Goal: Ask a question: Seek information or help from site administrators or community

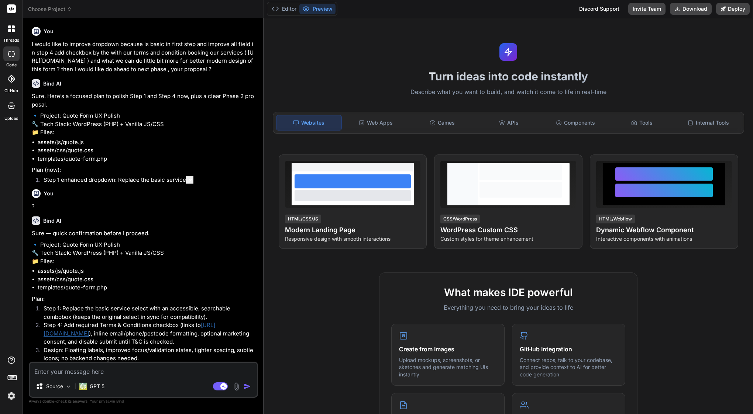
type textarea "x"
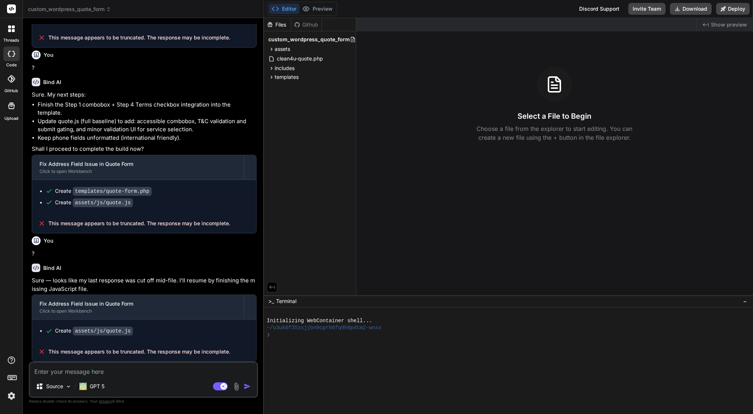
scroll to position [578, 0]
click at [111, 376] on div "Source GPT 5 Agent Mode. When this toggle is activated, AI automatically makes …" at bounding box center [143, 380] width 229 height 36
click at [103, 371] on textarea at bounding box center [143, 369] width 227 height 13
type textarea "?"
type textarea "x"
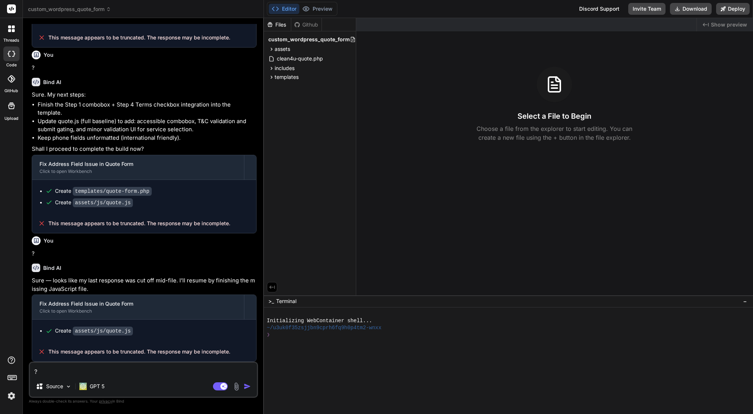
type textarea "?\"
type textarea "x"
type textarea "?"
type textarea "x"
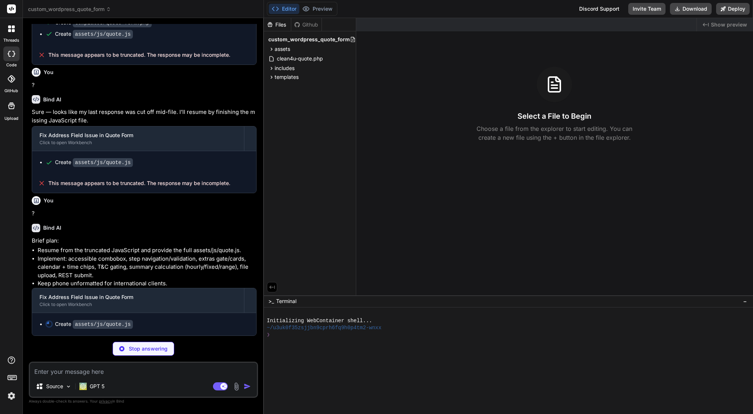
scroll to position [745, 0]
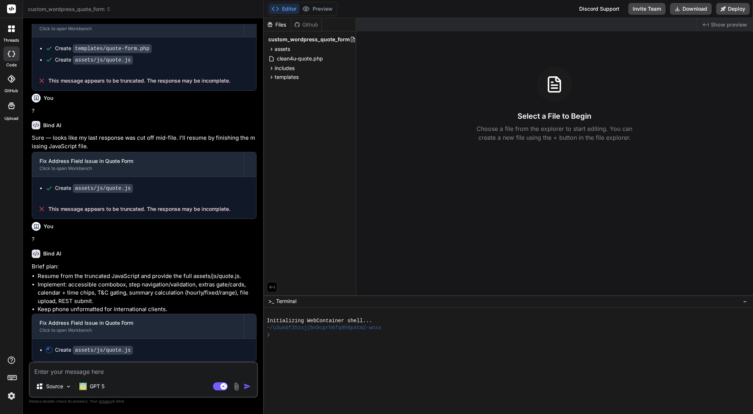
type textarea "x"
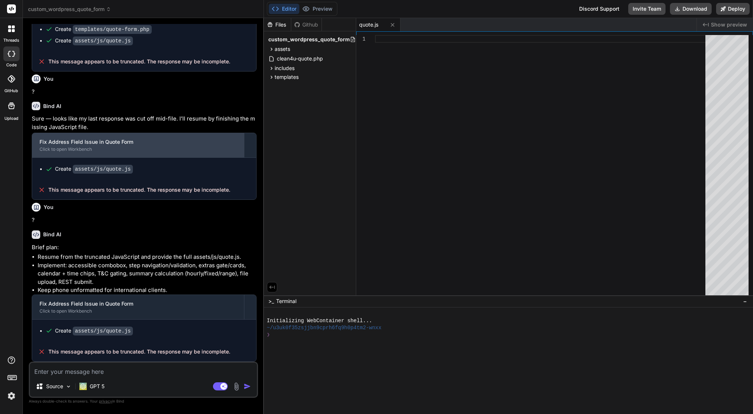
scroll to position [738, 0]
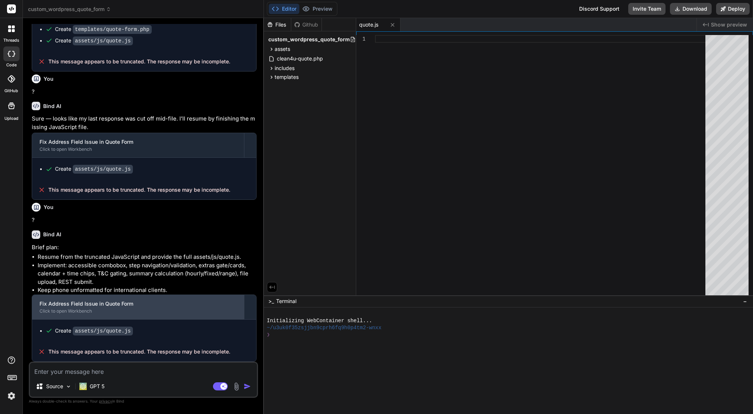
type textarea "?"
type textarea "x"
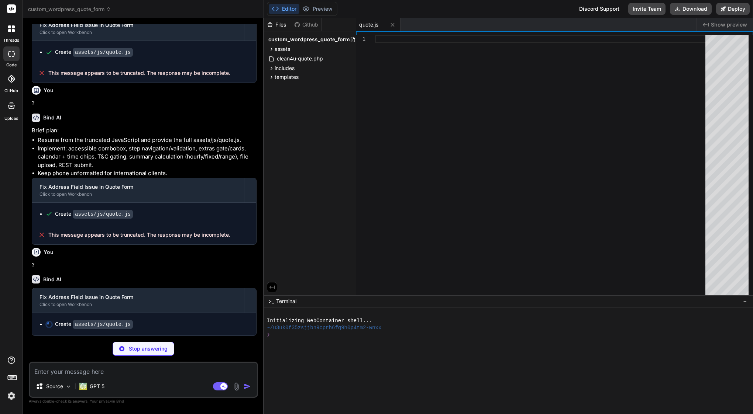
scroll to position [855, 0]
click at [73, 371] on textarea at bounding box center [143, 369] width 227 height 13
click at [97, 384] on p "GPT 5" at bounding box center [97, 386] width 15 height 7
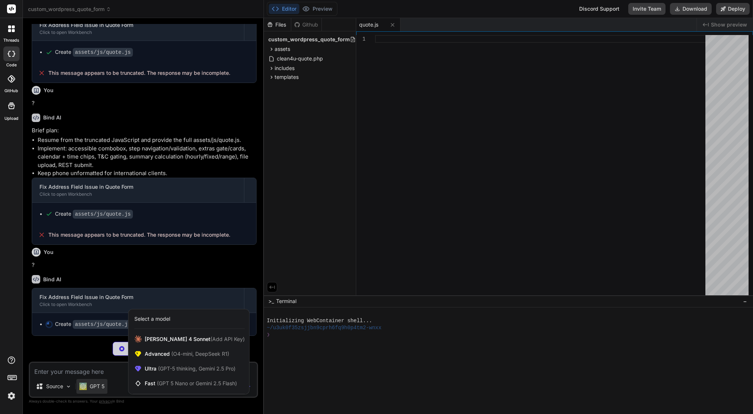
click at [92, 364] on div at bounding box center [376, 207] width 753 height 414
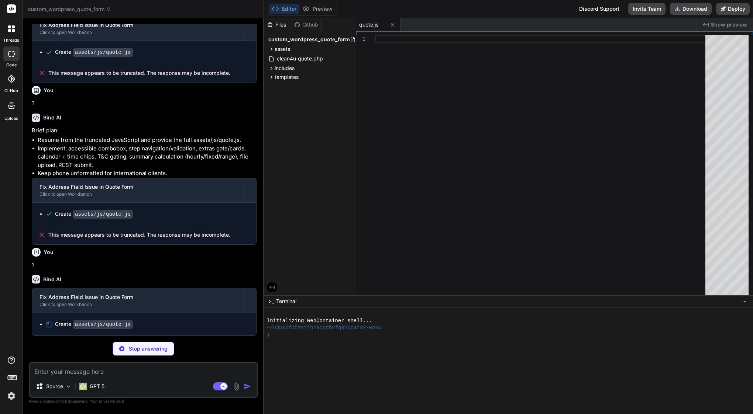
click at [97, 372] on textarea at bounding box center [143, 369] width 227 height 13
type textarea "x"
type textarea "} })();"
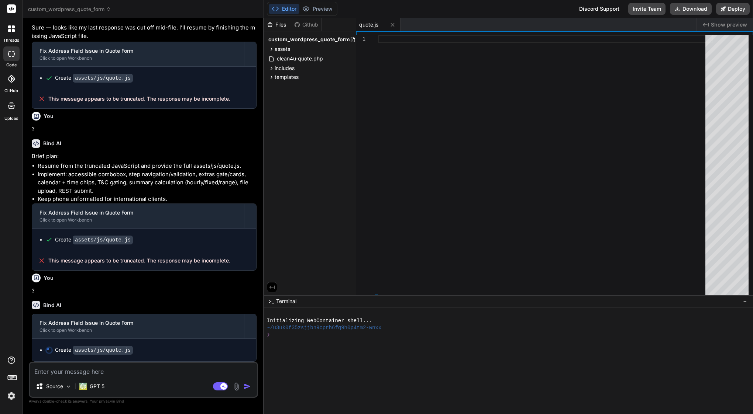
scroll to position [829, 0]
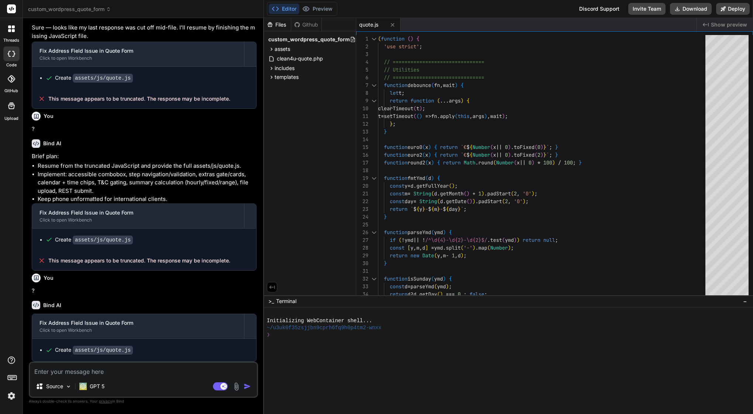
type textarea "x"
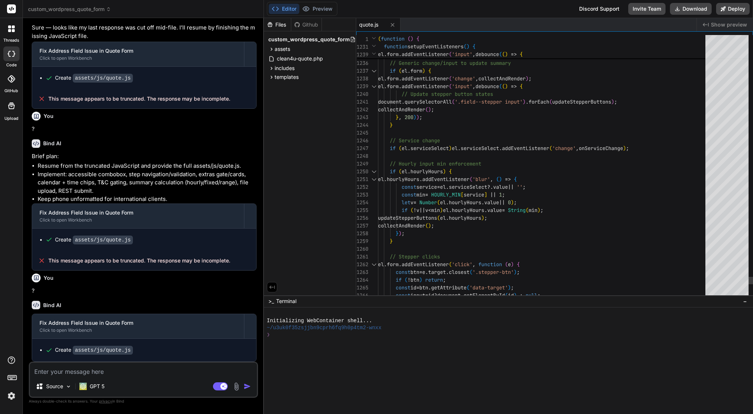
scroll to position [15, 0]
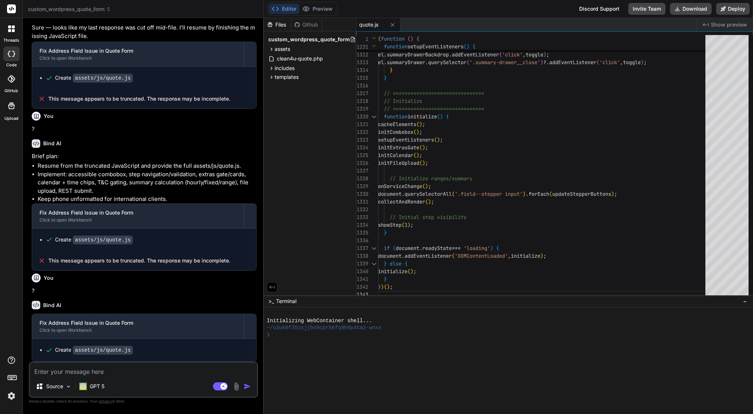
click at [147, 373] on textarea at bounding box center [143, 369] width 227 height 13
type textarea "l"
type textarea "x"
type textarea "li"
type textarea "x"
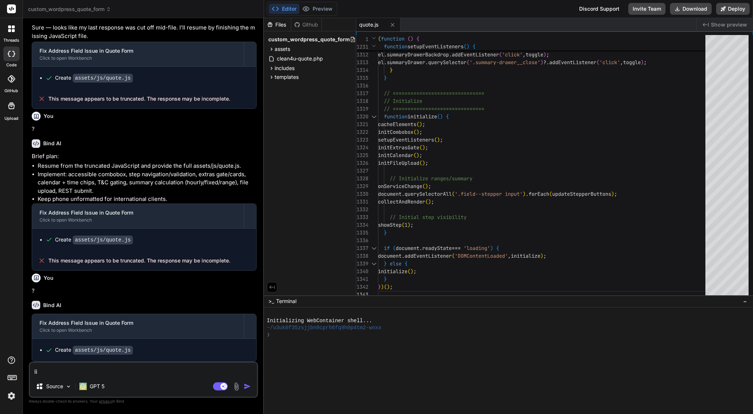
type textarea "lis"
type textarea "x"
type textarea "list"
type textarea "x"
type textarea "liste"
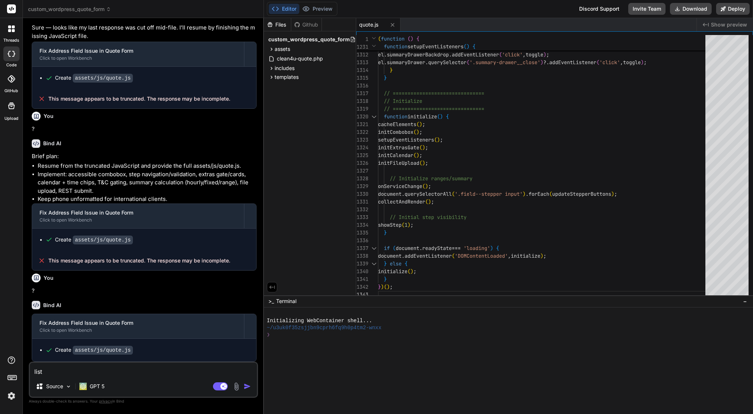
type textarea "x"
type textarea "listen"
type textarea "x"
type textarea "listen"
type textarea "x"
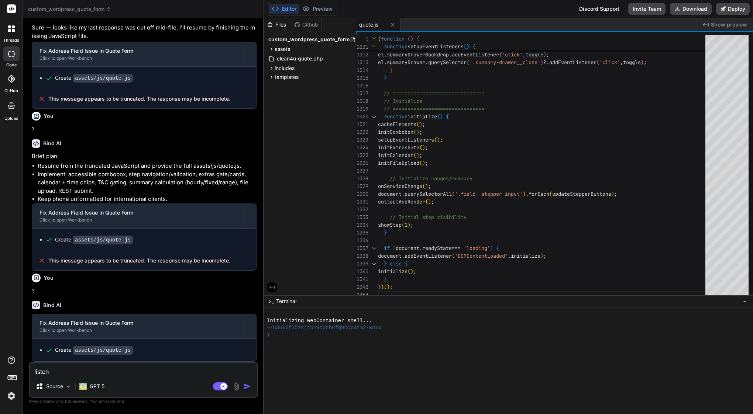
type textarea "listen m"
type textarea "x"
type textarea "listen me"
type textarea "x"
type textarea "listen me"
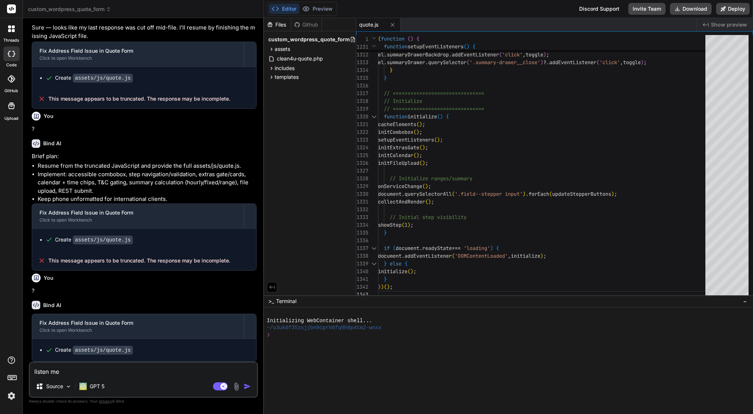
type textarea "x"
type textarea "listen me ,"
type textarea "x"
type textarea "listen me ,"
type textarea "x"
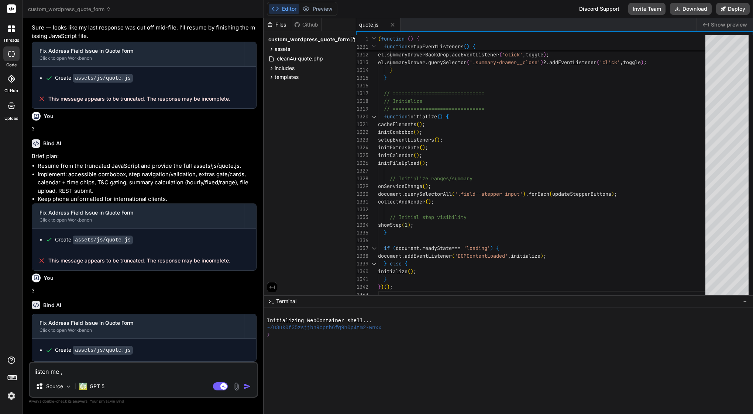
type textarea "listen me , i"
type textarea "x"
type textarea "listen me , I"
type textarea "x"
type textarea "listen me , I w"
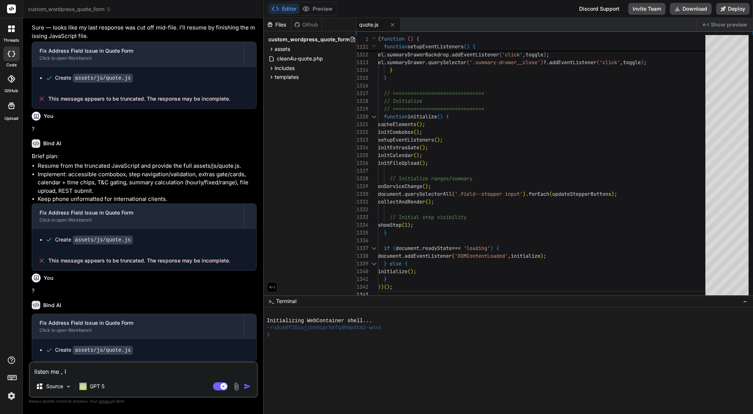
type textarea "x"
type textarea "listen me , I wa"
type textarea "x"
type textarea "listen me , I wai"
type textarea "x"
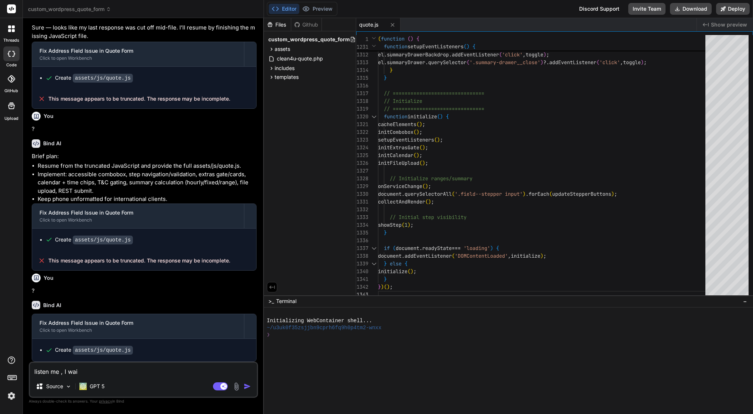
type textarea "listen me , I wait"
type textarea "x"
type textarea "listen me , I waiti"
type textarea "x"
type textarea "listen me , I waitin"
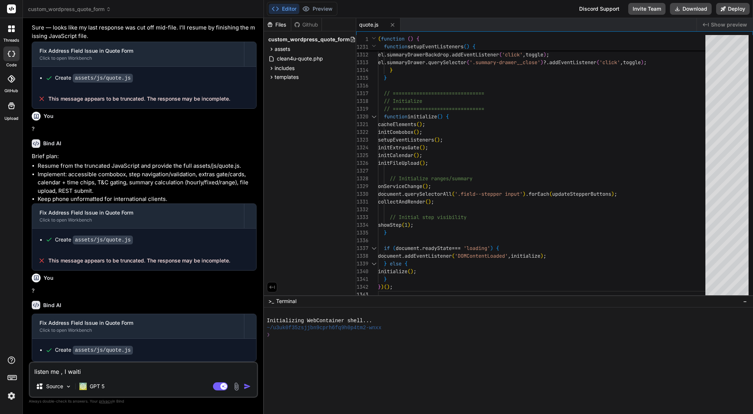
type textarea "x"
type textarea "listen me , I waiting"
type textarea "x"
type textarea "listen me , I waiting"
type textarea "x"
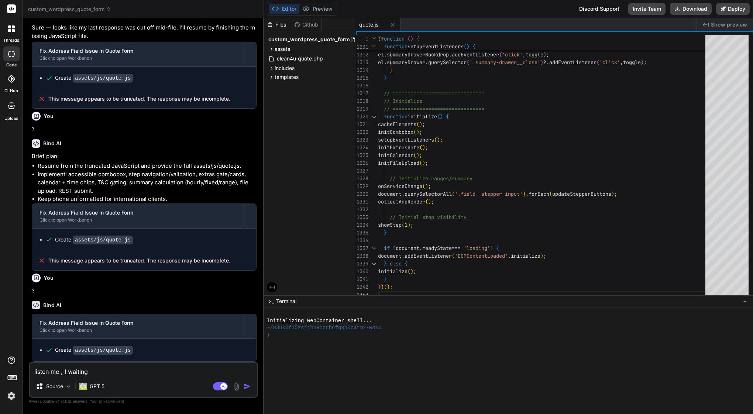
type textarea "listen me , I waiting 2"
type textarea "x"
type textarea "listen me , I waiting 2"
type textarea "x"
type textarea "listen me , I waiting 2 d"
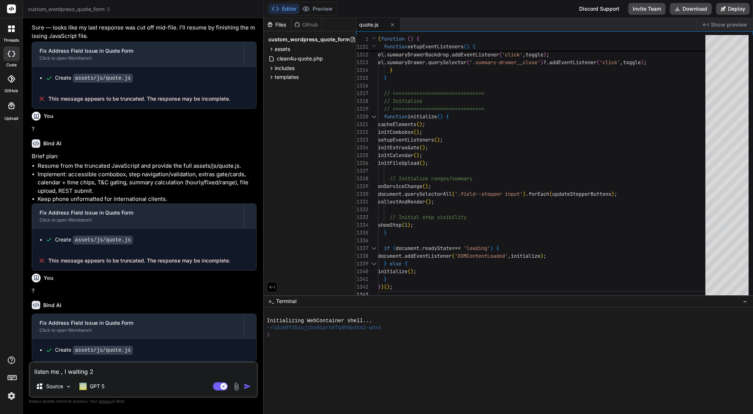
type textarea "x"
type textarea "listen me , I waiting 2 da"
type textarea "x"
type textarea "listen me , I waiting 2 day"
type textarea "x"
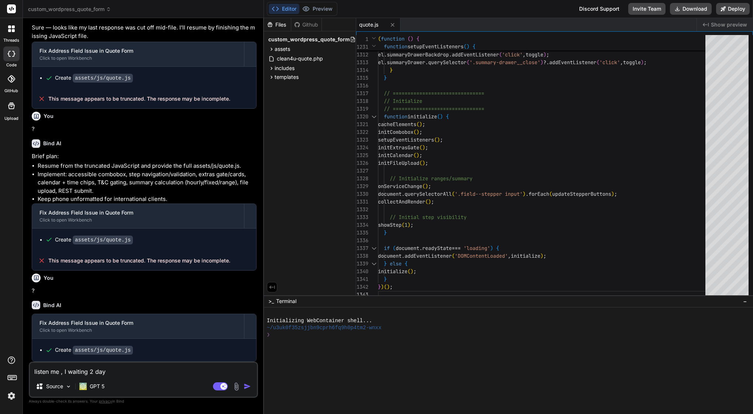
type textarea "listen me , I waiting 2 dayj"
type textarea "x"
type textarea "listen me , I waiting 2 days"
type textarea "x"
type textarea "listen me , I waiting 2 days o"
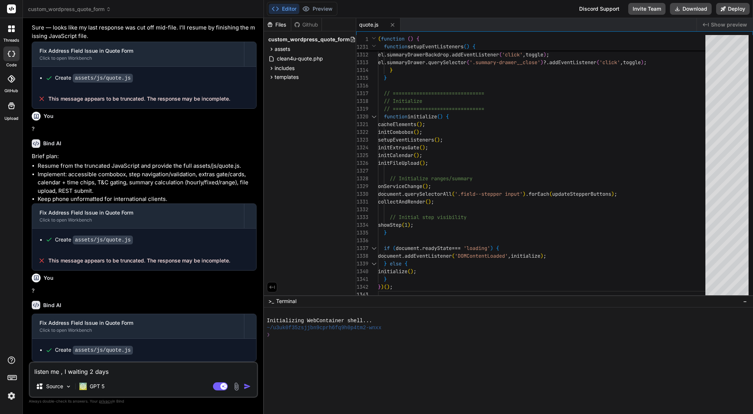
type textarea "x"
type textarea "listen me , I waiting 2 days on"
type textarea "x"
type textarea "listen me , I waiting 2 days on"
type textarea "x"
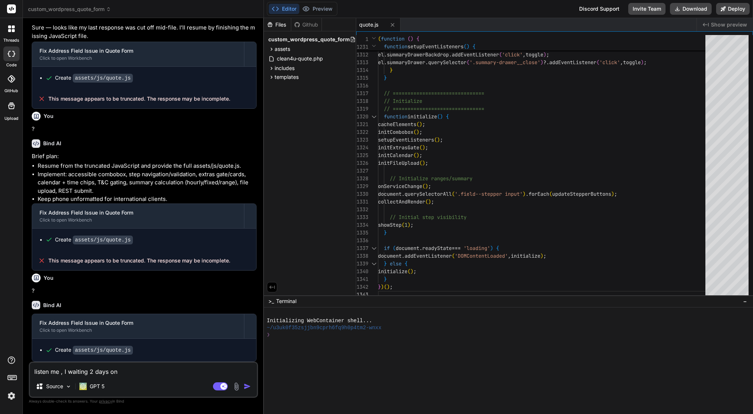
type textarea "listen me , I waiting 2 days on f"
type textarea "x"
type textarea "listen me , I waiting 2 days on fi"
type textarea "x"
type textarea "listen me , I waiting 2 days on fil"
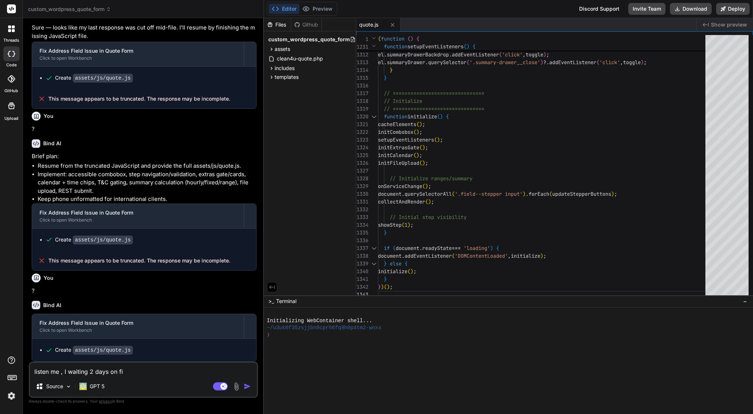
type textarea "x"
type textarea "listen me , I waiting 2 days on file"
type textarea "x"
type textarea "listen me , I waiting 2 days on file"
type textarea "x"
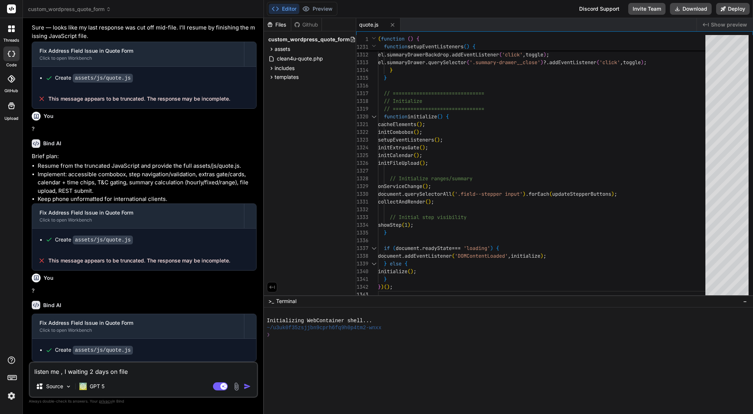
type textarea "listen me , I waiting 2 days on file q"
type textarea "x"
type textarea "listen me , I waiting 2 days on file qu"
type textarea "x"
type textarea "listen me , I waiting 2 days on file quo"
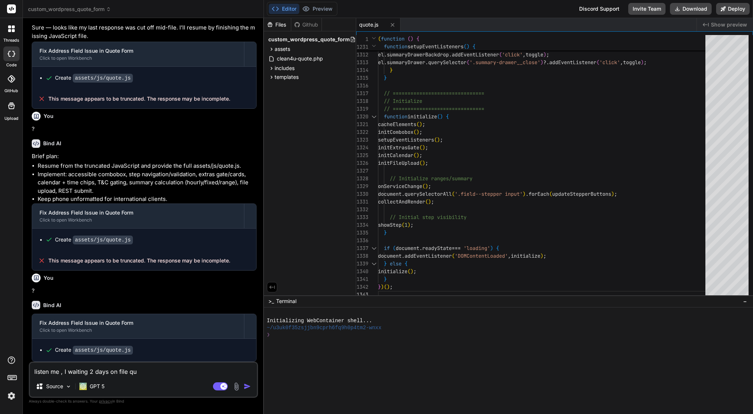
type textarea "x"
type textarea "listen me , I waiting 2 days on file quot"
type textarea "x"
type textarea "listen me , I waiting 2 days on file quote"
type textarea "x"
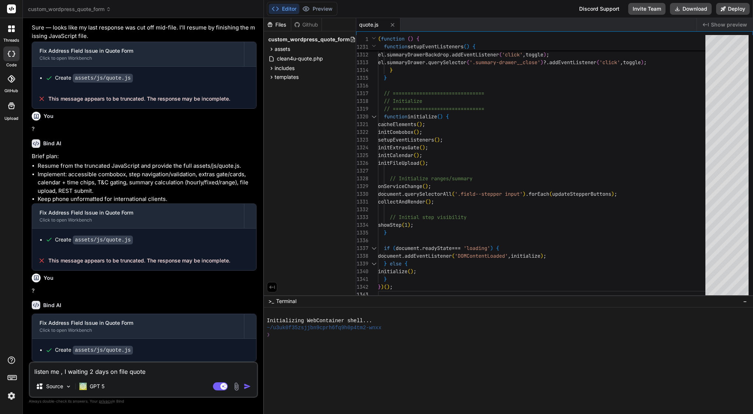
type textarea "listen me , I waiting 2 days on file quote."
type textarea "x"
type textarea "listen me , I waiting 2 days on file quote.j"
type textarea "x"
type textarea "listen me , I waiting 2 days on file quote.js"
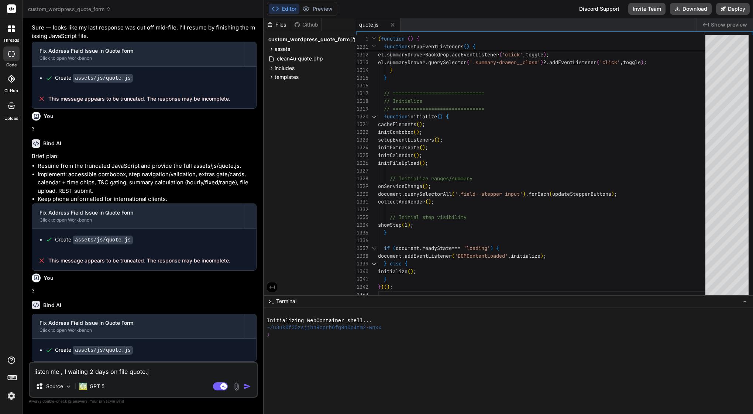
type textarea "x"
type textarea "listen me , I waiting 2 days on file quote.js"
type textarea "x"
type textarea "listen me , I waiting 2 days on file quote.js a"
type textarea "x"
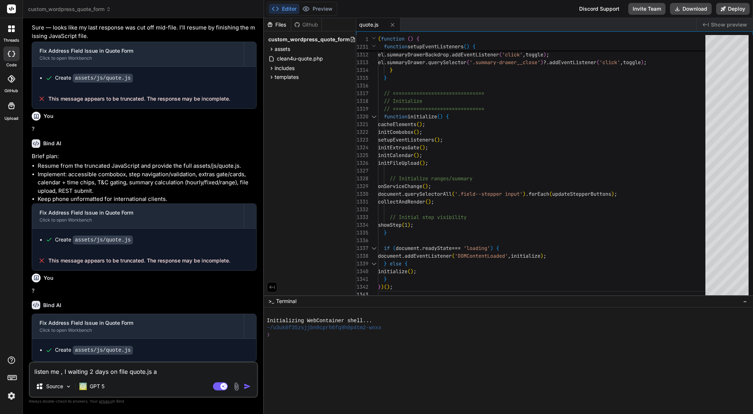
type textarea "listen me , I waiting 2 days on file quote.js an"
type textarea "x"
type textarea "listen me , I waiting 2 days on file quote.js and"
type textarea "x"
type textarea "listen me , I waiting 2 days on file quote.js and"
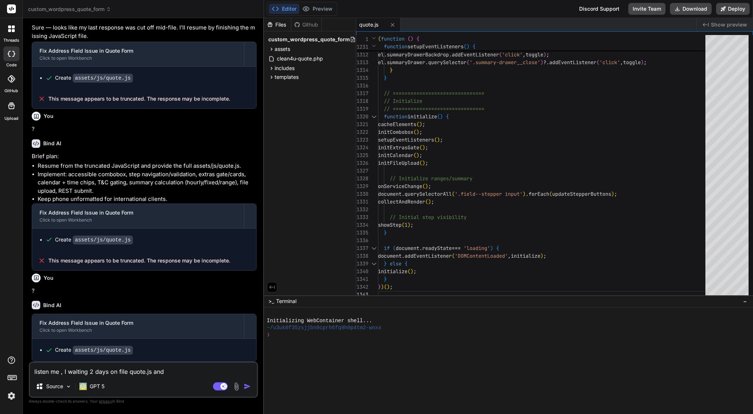
type textarea "x"
type textarea "listen me , I waiting 2 days on file quote.js and y"
type textarea "x"
type textarea "listen me , I waiting 2 days on file quote.js and yo"
type textarea "x"
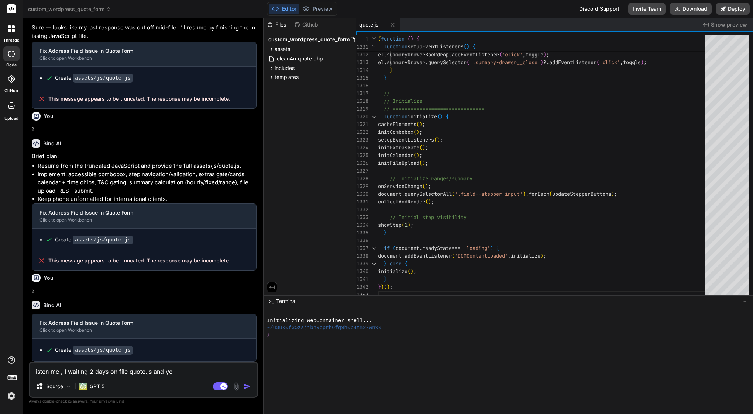
type textarea "listen me , I waiting 2 days on file quote.js and you"
type textarea "x"
type textarea "listen me , I waiting 2 days on file quote.js and you"
type textarea "x"
type textarea "listen me , I waiting 2 days on file quote.js and you d"
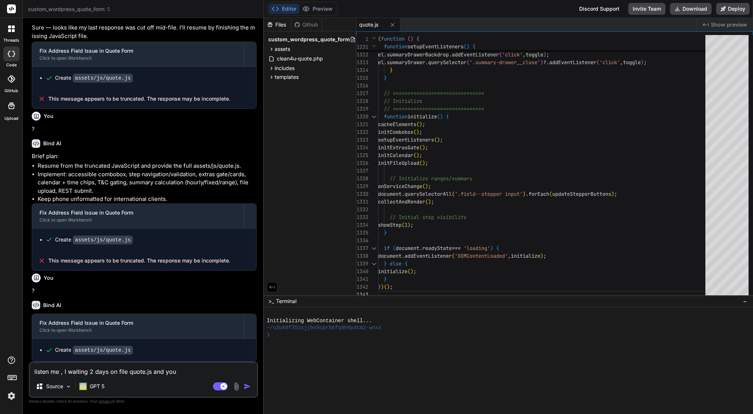
type textarea "x"
type textarea "listen me , I waiting 2 days on file quote.js and you de"
type textarea "x"
type textarea "listen me , I waiting 2 days on file quote.js and you del"
type textarea "x"
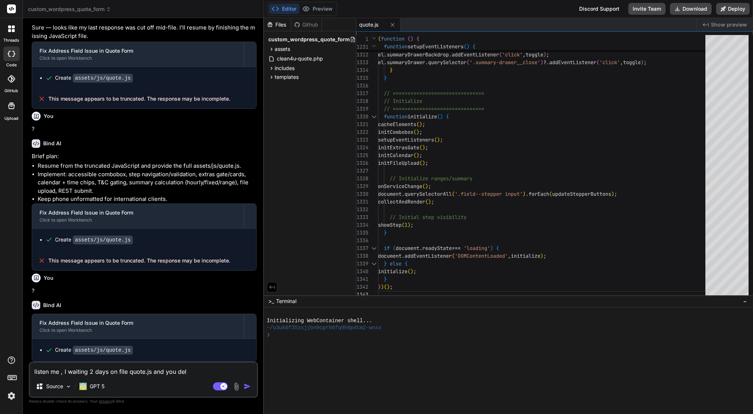
type textarea "listen me , I waiting 2 days on file quote.js and you deli"
type textarea "x"
type textarea "listen me , I waiting 2 days on file quote.js and you deliv"
type textarea "x"
type textarea "listen me , I waiting 2 days on file quote.js and you delive"
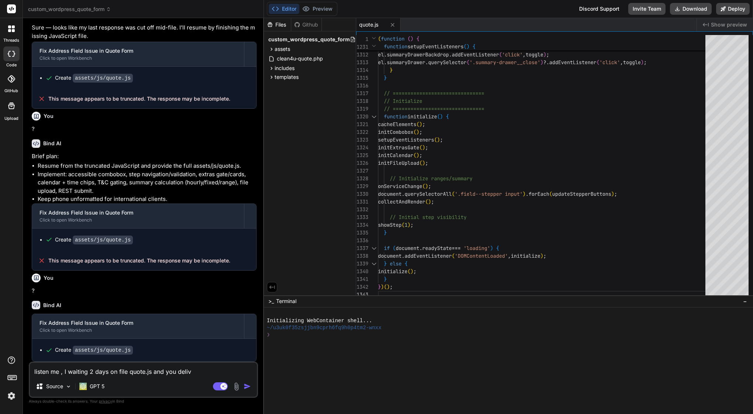
type textarea "x"
type textarea "listen me , I waiting 2 days on file quote.js and you deliver"
type textarea "x"
type textarea "listen me , I waiting 2 days on file quote.js and you delivere"
type textarea "x"
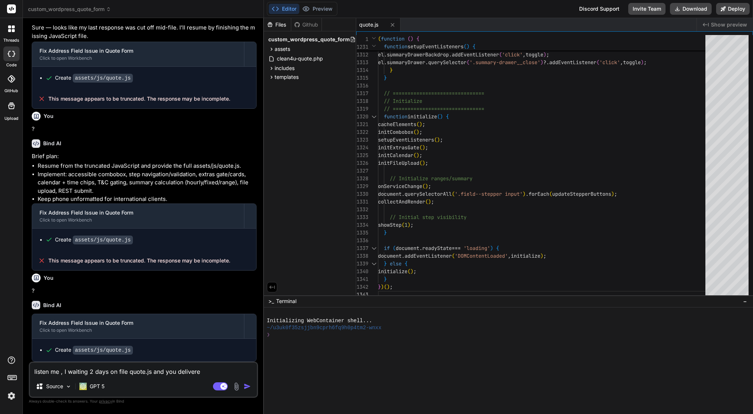
type textarea "listen me , I waiting 2 days on file quote.js and you delivered"
type textarea "x"
type textarea "listen me , I waiting 2 days on file quote.js and you delivered"
type textarea "x"
type textarea "listen me , I waiting 2 days on file quote.js and you delivered m"
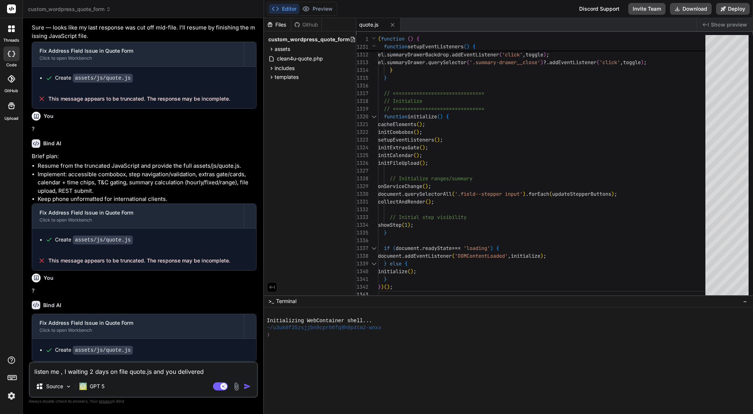
type textarea "x"
type textarea "listen me , I waiting 2 days on file quote.js and you delivered me"
type textarea "x"
type textarea "listen me , I waiting 2 days on file quote.js and you delivered me"
type textarea "x"
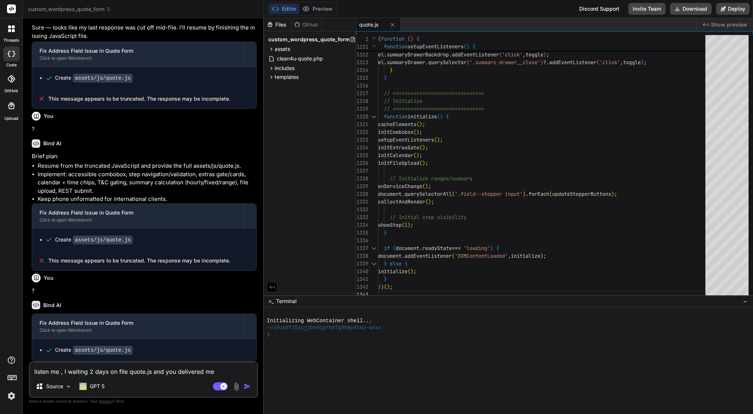
type textarea "listen me , I waiting 2 days on file quote.js and you delivered me t"
type textarea "x"
type textarea "listen me , I waiting 2 days on file quote.js and you delivered me th"
type textarea "x"
type textarea "listen me , I waiting 2 days on file quote.js and you delivered me thi"
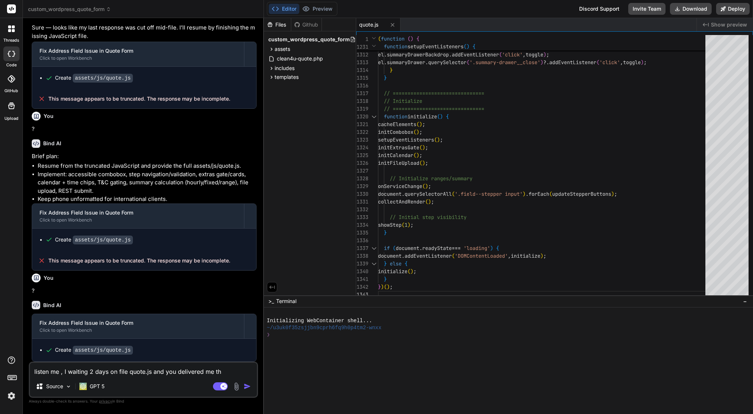
type textarea "x"
type textarea "listen me , I waiting 2 days on file quote.js and you delivered me this"
type textarea "x"
type textarea "listen me , I waiting 2 days on file quote.js and you delivered me this"
type textarea "x"
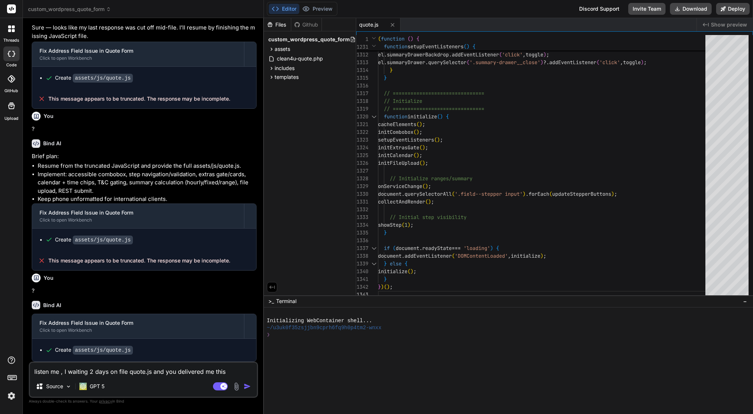
type textarea "listen me , I waiting 2 days on file quote.js and you delivered me this f"
type textarea "x"
type textarea "listen me , I waiting 2 days on file quote.js and you delivered me this fi"
type textarea "x"
type textarea "listen me , I waiting 2 days on file quote.js and you delivered me this fil"
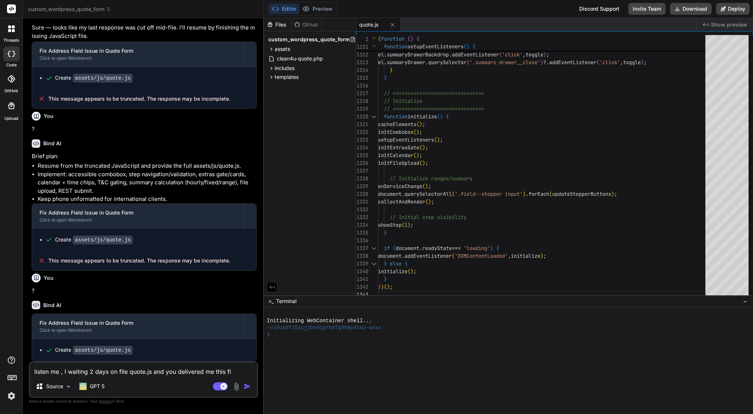
type textarea "x"
type textarea "listen me , I waiting 2 days on file quote.js and you delivered me this file"
type textarea "x"
type textarea "listen me , I waiting 2 days on file quote.js and you delivered me this file"
type textarea "x"
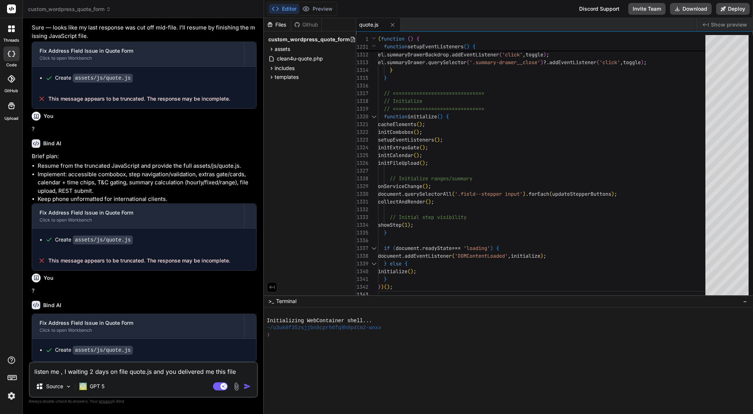
type textarea "listen me , I waiting 2 days on file quote.js and you delivered me this file w"
type textarea "x"
type textarea "listen me , I waiting 2 days on file quote.js and you delivered me this file wi"
type textarea "x"
type textarea "listen me , I waiting 2 days on file quote.js and you delivered me this file wit"
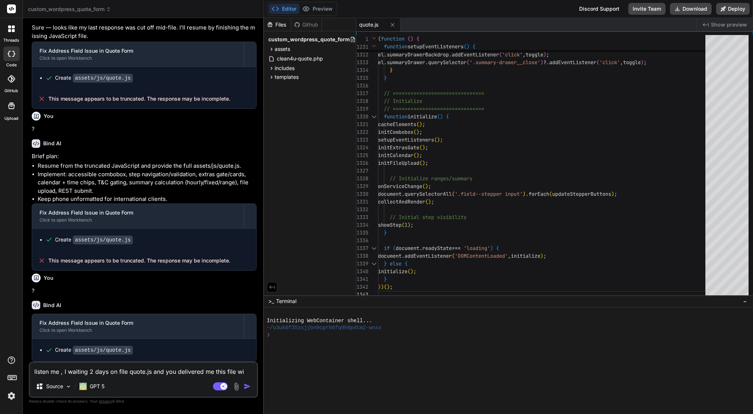
type textarea "x"
type textarea "listen me , I waiting 2 days on file quote.js and you delivered me this file wi…"
type textarea "x"
type textarea "listen me , I waiting 2 days on file quote.js and you delivered me this file wi…"
type textarea "x"
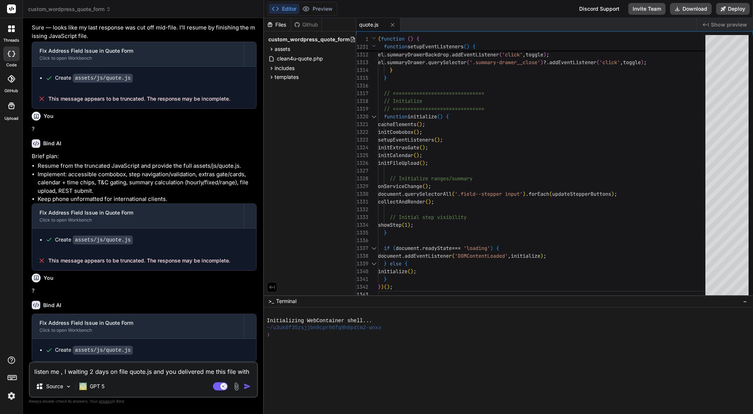
type textarea "listen me , I waiting 2 days on file quote.js and you delivered me this file wi…"
type textarea "x"
type textarea "listen me , I waiting 2 days on file quote.js and you delivered me this file wi…"
type textarea "x"
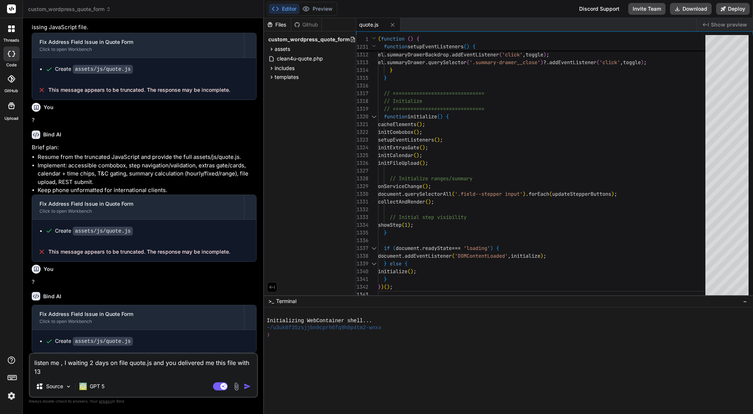
type textarea "listen me , I waiting 2 days on file quote.js and you delivered me this file wi…"
type textarea "x"
type textarea "listen me , I waiting 2 days on file quote.js and you delivered me this file wi…"
type textarea "x"
type textarea "listen me , I waiting 2 days on file quote.js and you delivered me this file wi…"
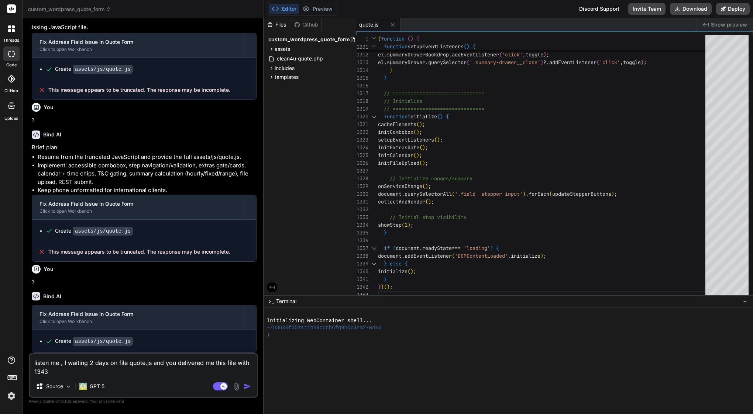
type textarea "x"
type textarea "listen me , I waiting 2 days on file quote.js and you delivered me this file wi…"
type textarea "x"
type textarea "listen me , I waiting 2 days on file quote.js and you delivered me this file wi…"
type textarea "x"
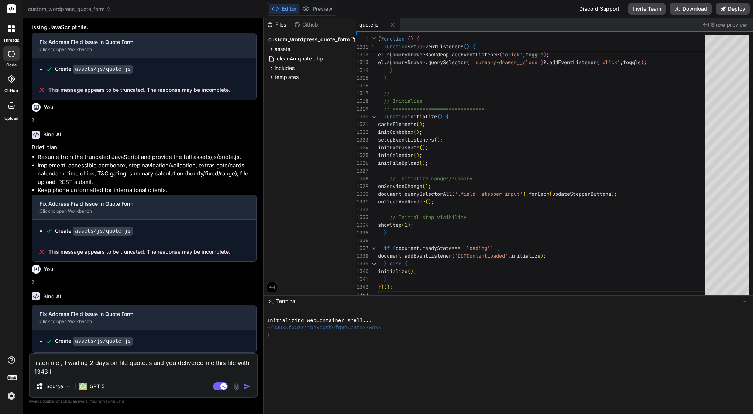
type textarea "listen me , I waiting 2 days on file quote.js and you delivered me this file wi…"
type textarea "x"
type textarea "listen me , I waiting 2 days on file quote.js and you delivered me this file wi…"
type textarea "x"
type textarea "listen me , I waiting 2 days on file quote.js and you delivered me this file wi…"
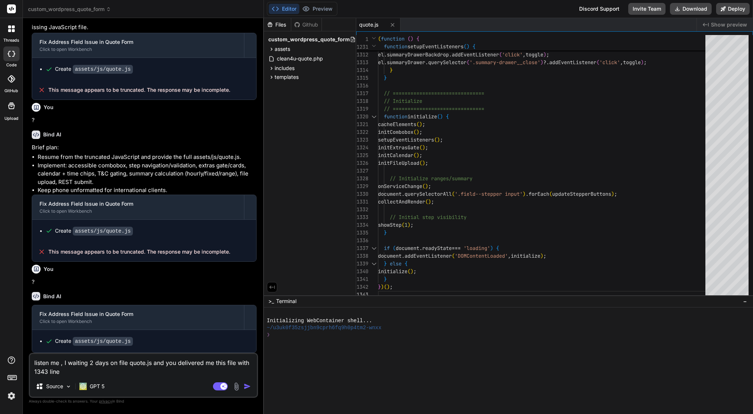
type textarea "x"
type textarea "listen me , I waiting 2 days on file quote.js and you delivered me this file wi…"
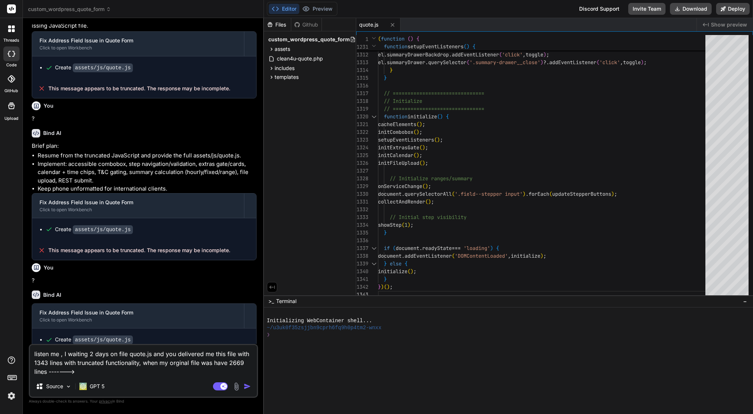
paste textarea "(function () { 'use strict'; // --- CONDITIONAL FIELD HELPERS (unchanged from y…"
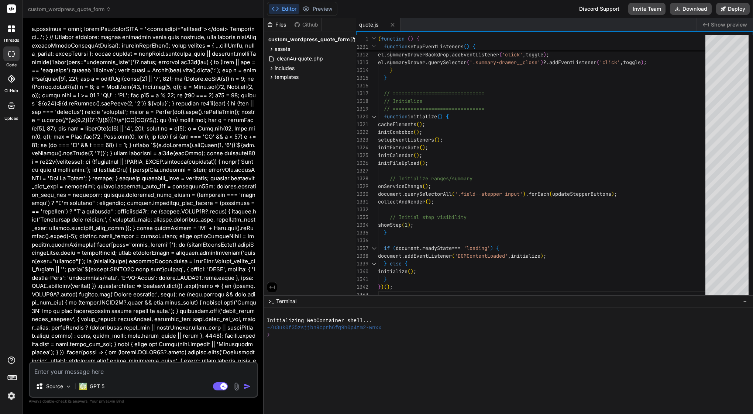
scroll to position [9317, 0]
click at [124, 366] on textarea at bounding box center [143, 369] width 227 height 13
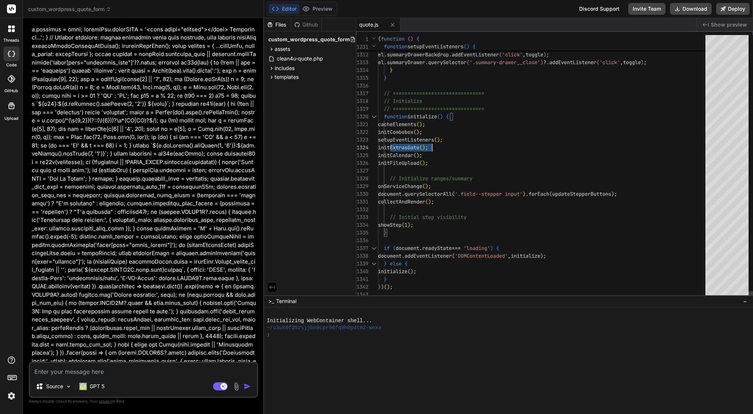
click at [419, 144] on span "initExtrasGate" at bounding box center [398, 147] width 41 height 7
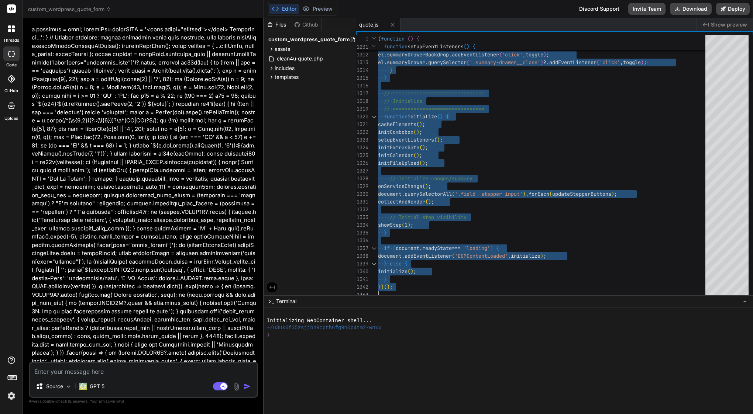
scroll to position [0, 0]
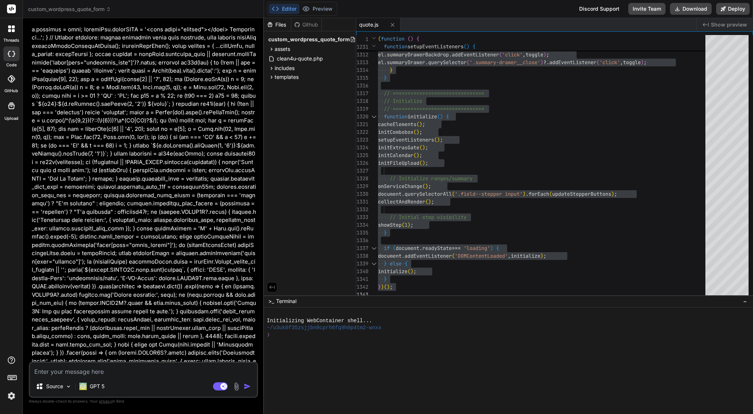
drag, startPoint x: 215, startPoint y: 337, endPoint x: 43, endPoint y: 332, distance: 171.7
copy li "Keep Google Places without country restriction (international)?"
click at [77, 374] on textarea at bounding box center [143, 369] width 227 height 13
drag, startPoint x: 49, startPoint y: 355, endPoint x: 240, endPoint y: 353, distance: 191.2
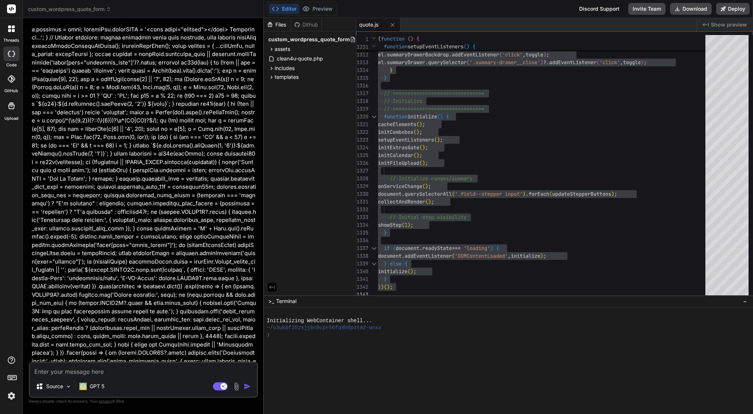
copy p "go ahead and replace assets/js/quote.js with the full restored version now"
click at [208, 369] on textarea at bounding box center [143, 369] width 227 height 13
paste textarea "go ahead and replace assets/js/quote.js with the full restored version now"
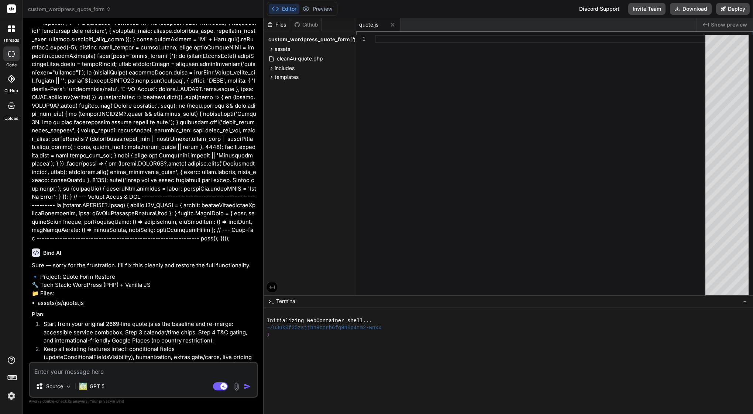
scroll to position [9506, 0]
click at [114, 369] on textarea at bounding box center [143, 369] width 227 height 13
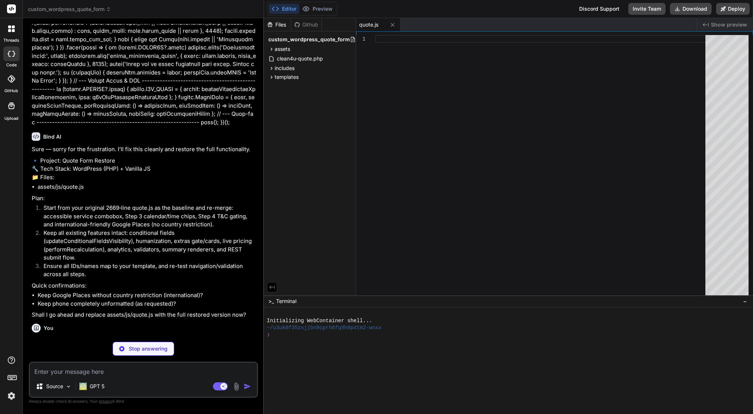
scroll to position [0, 0]
click at [125, 373] on textarea at bounding box center [143, 369] width 227 height 13
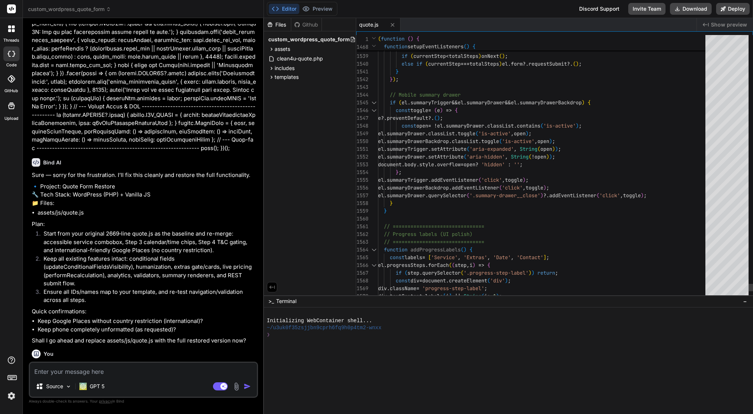
scroll to position [31, 0]
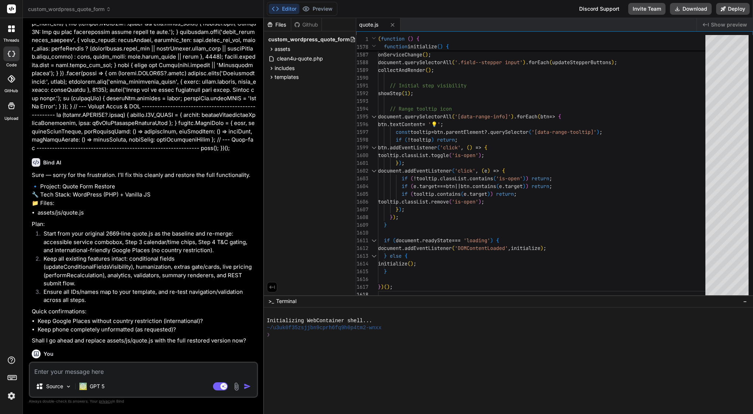
click at [125, 373] on textarea at bounding box center [143, 369] width 227 height 13
click at [83, 385] on img at bounding box center [82, 386] width 7 height 7
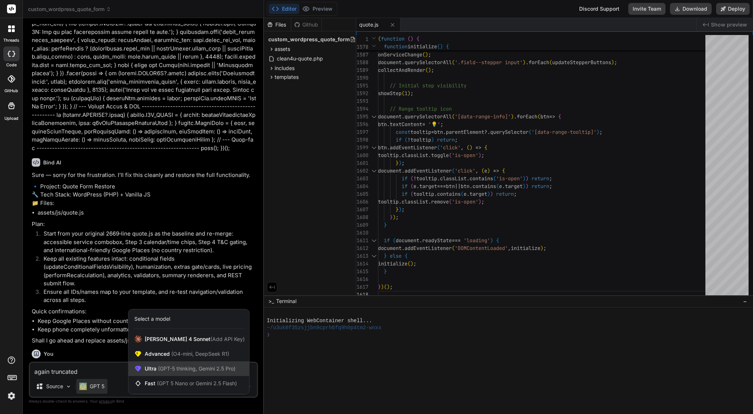
click at [162, 366] on span "(GPT-5 thinking, Gemini 2.5 Pro)" at bounding box center [195, 369] width 79 height 6
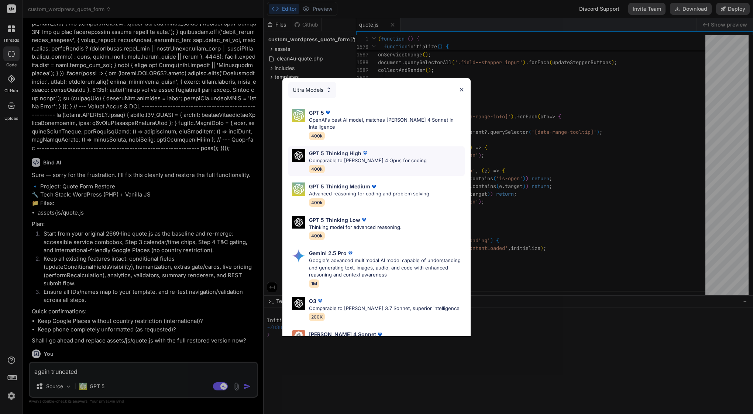
click at [354, 157] on p "Comparable to [PERSON_NAME] 4 Opus for coding" at bounding box center [368, 160] width 118 height 7
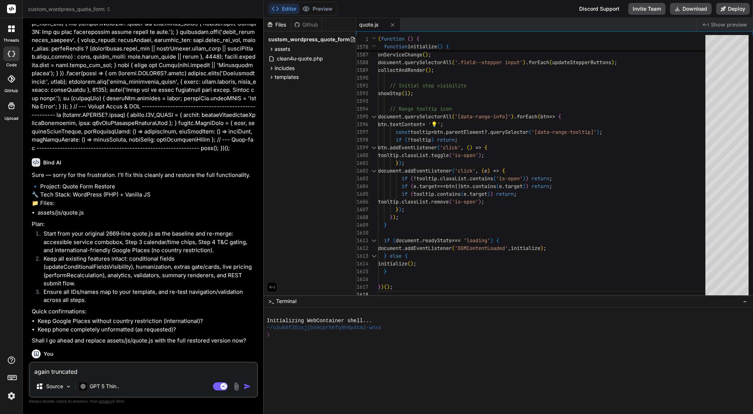
click at [104, 373] on textarea "again truncated" at bounding box center [143, 369] width 227 height 13
paste textarea "(function () { 'use strict'; // --- CONDITIONAL FIELD HELPERS (unchanged from y…"
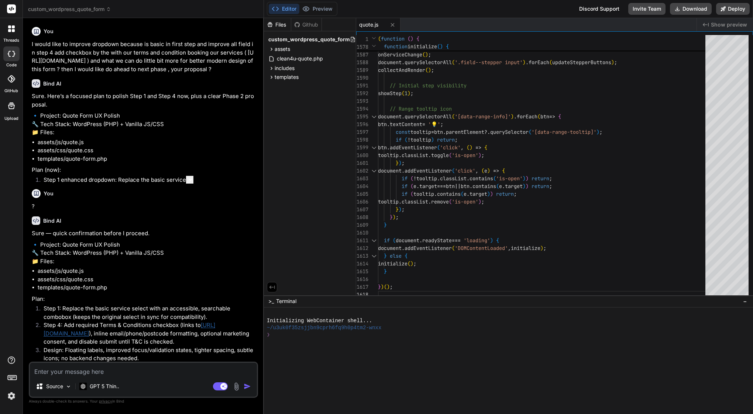
type textarea "x"
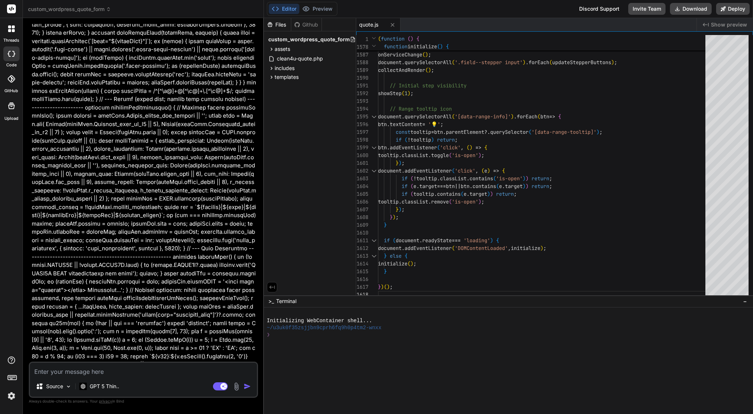
click at [142, 367] on textarea at bounding box center [143, 369] width 227 height 13
type textarea "y"
type textarea "x"
type textarea "ye"
type textarea "x"
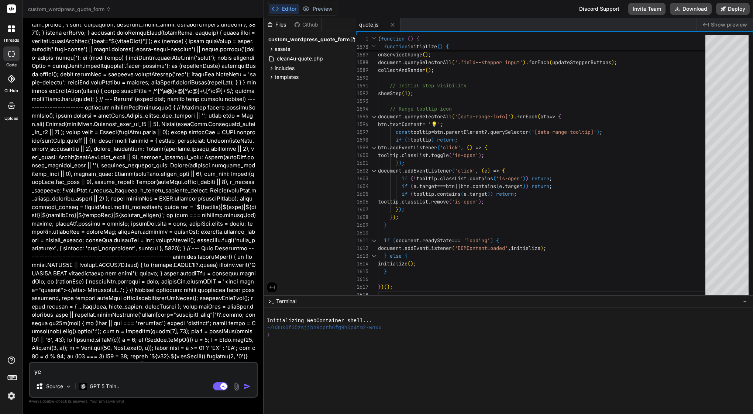
type textarea "yes"
type textarea "x"
type textarea "yes"
type textarea "x"
type textarea "yes d"
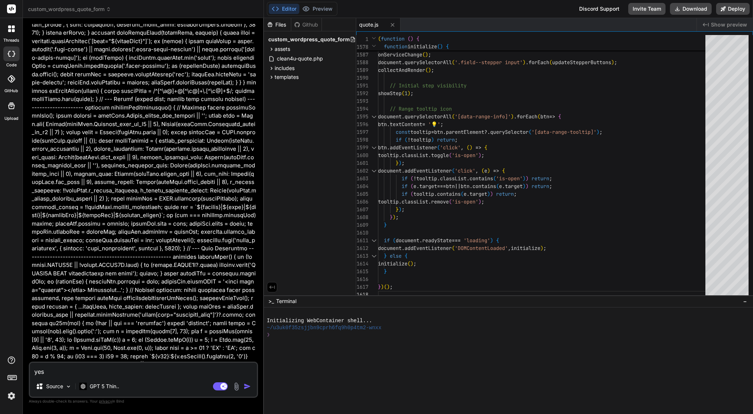
type textarea "x"
type textarea "yes do"
type textarea "x"
type textarea "yes do"
type textarea "x"
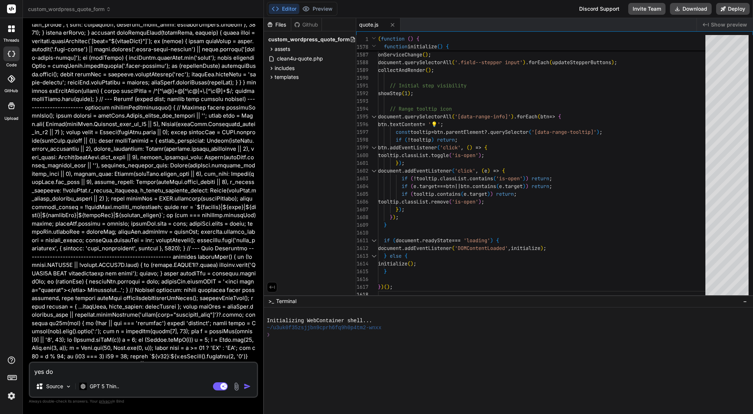
type textarea "yes do i"
type textarea "x"
type textarea "yes do it"
type textarea "x"
type textarea "yes do it"
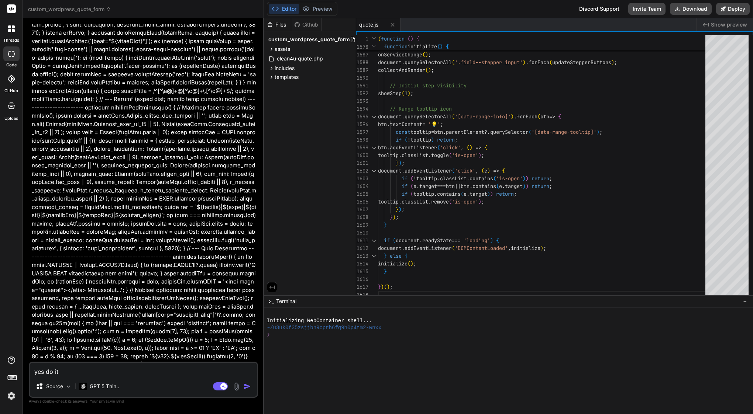
type textarea "x"
type textarea "yes do it n"
type textarea "x"
type textarea "yes do it no"
type textarea "x"
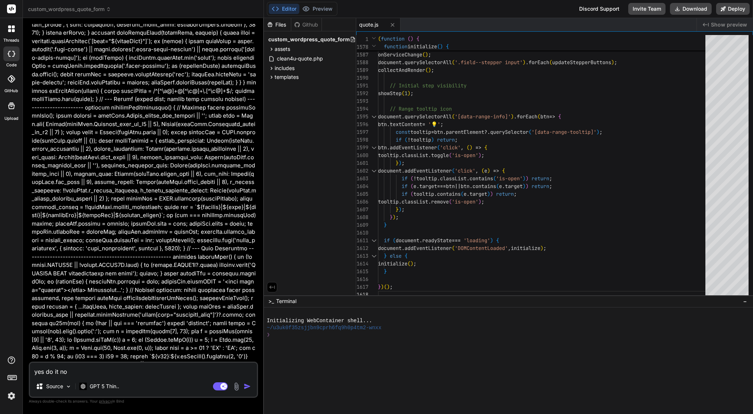
type textarea "yes do it now"
type textarea "x"
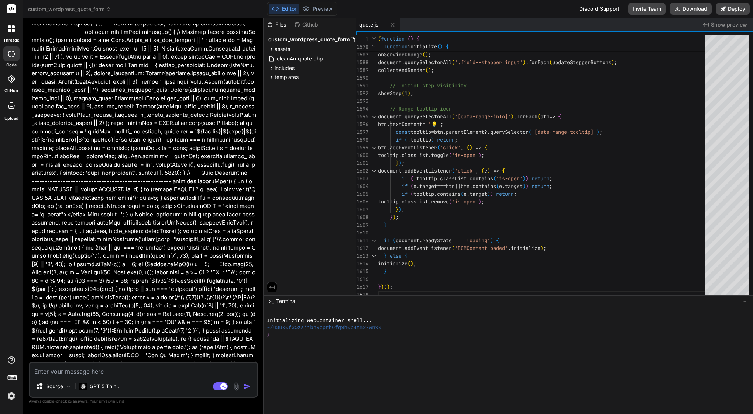
click at [133, 375] on textarea at bounding box center [143, 369] width 227 height 13
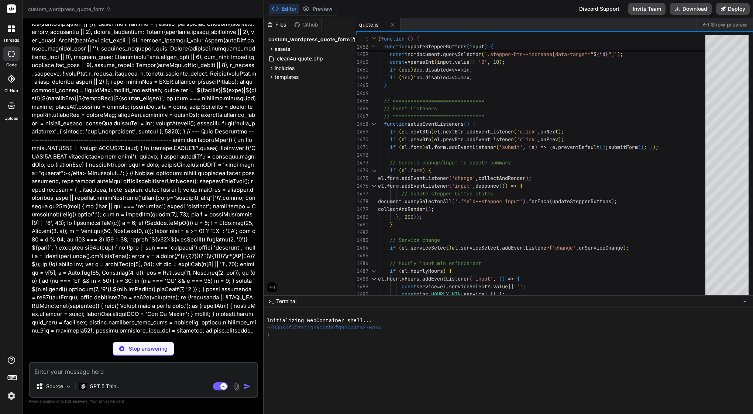
scroll to position [18201, 0]
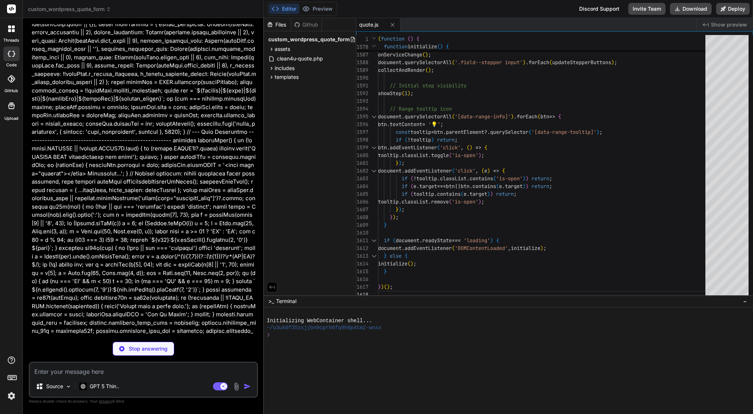
click at [118, 372] on textarea at bounding box center [143, 369] width 227 height 13
click at [91, 372] on textarea at bounding box center [143, 369] width 227 height 13
click at [82, 374] on textarea at bounding box center [143, 369] width 227 height 13
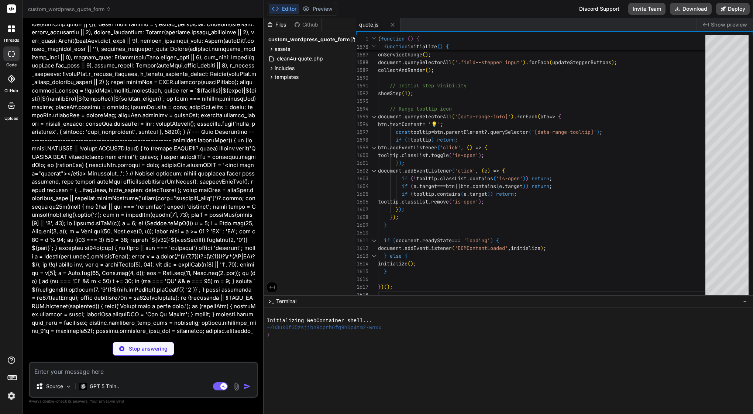
type textarea "x"
type textarea "fireEvent: fireAnalyticsEvent }; // --- Kick-off ------------------------------…"
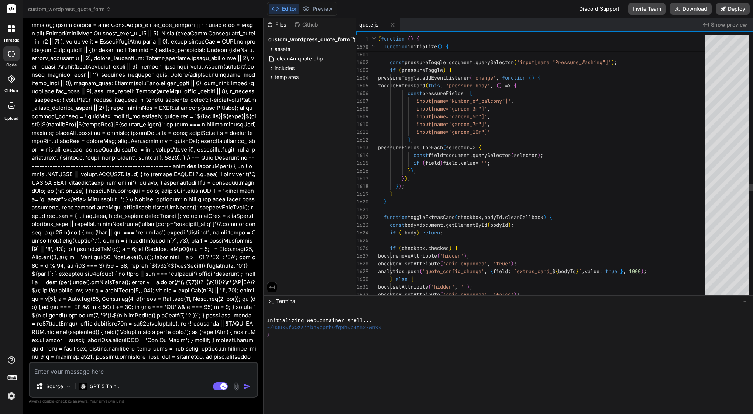
scroll to position [0, 0]
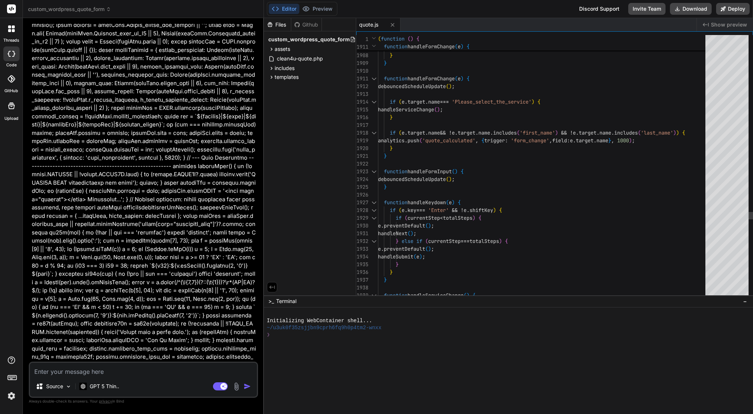
type textarea "x"
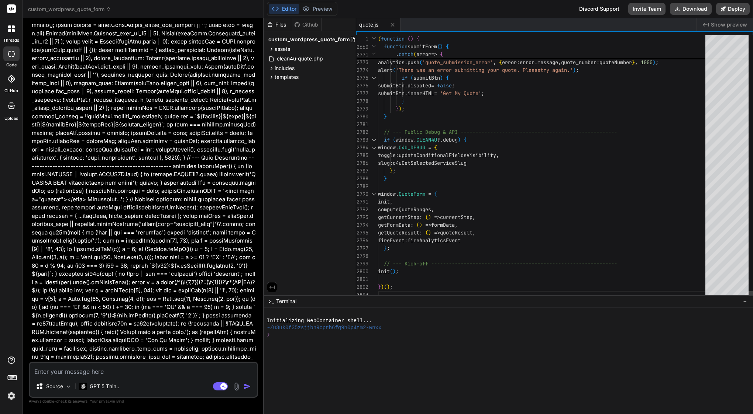
scroll to position [54, 0]
click at [482, 156] on span "updateConditionalFieldsVisibility" at bounding box center [447, 155] width 97 height 7
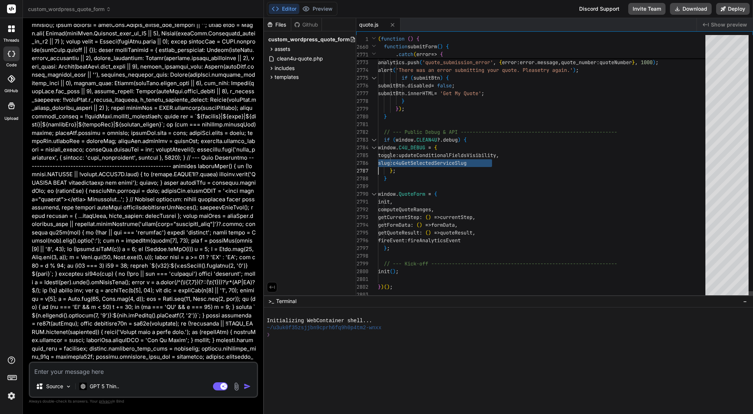
type textarea "(function () { 'use strict'; // --- CONDITIONAL FIELD HELPERS (unchanged from y…"
click at [482, 156] on span "updateConditionalFieldsVisibility" at bounding box center [447, 155] width 97 height 7
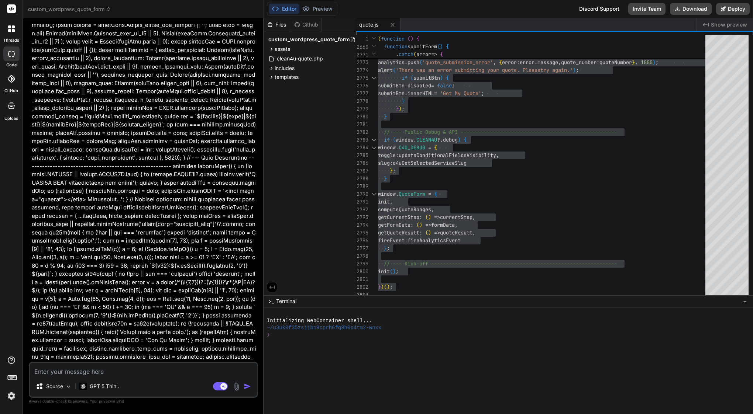
drag, startPoint x: 221, startPoint y: 231, endPoint x: 233, endPoint y: 230, distance: 11.8
copy li "T&C"
click at [114, 371] on textarea at bounding box center [143, 369] width 227 height 13
type textarea "i"
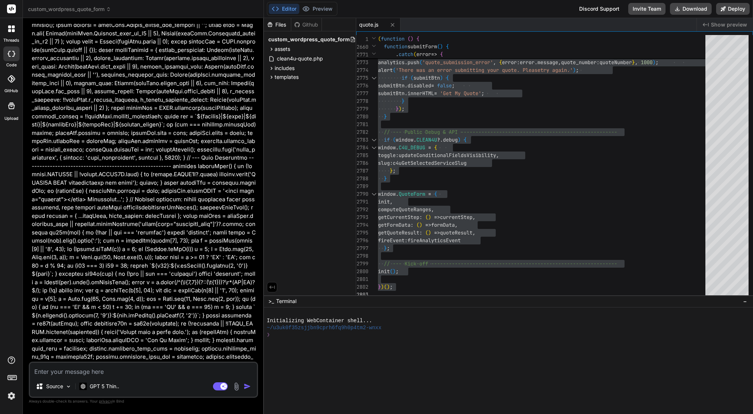
type textarea "x"
type textarea "I"
type textarea "x"
type textarea "I d"
type textarea "x"
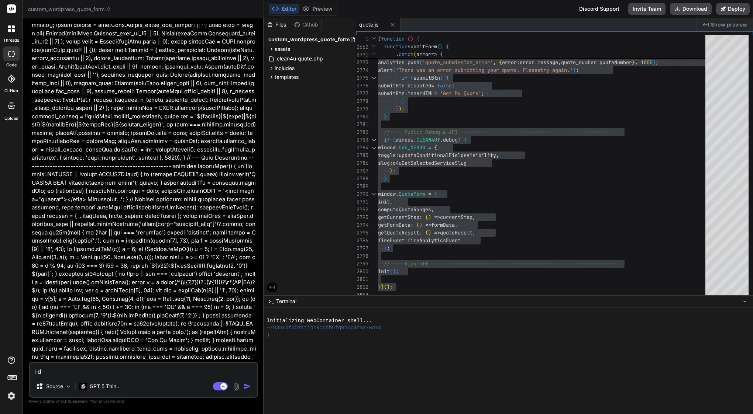
type textarea "I do"
type textarea "x"
type textarea "I don"
type textarea "x"
type textarea "I dont"
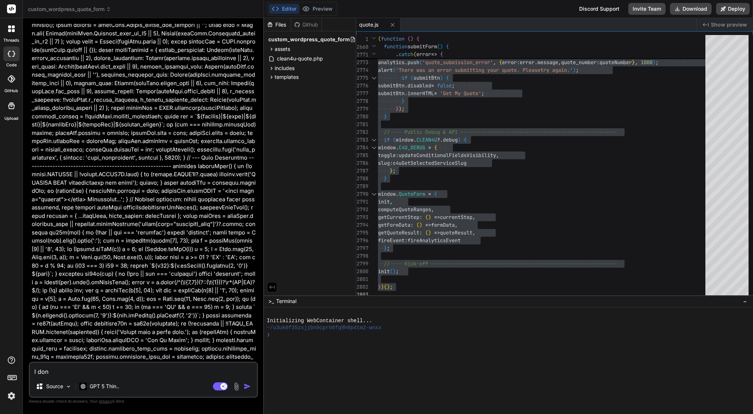
type textarea "x"
type textarea "I dont"
type textarea "x"
type textarea "I dont s"
type textarea "x"
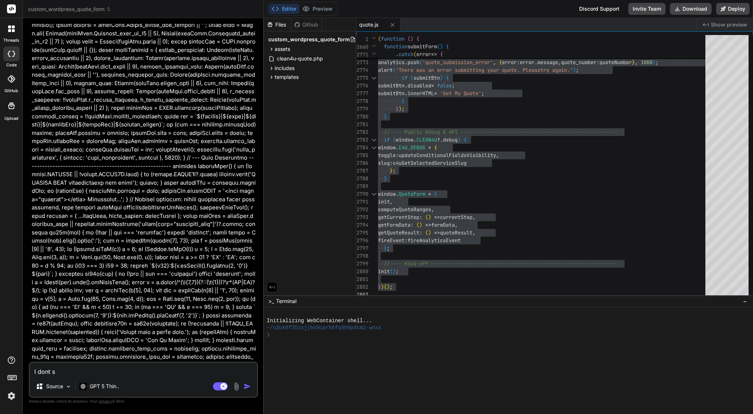
type textarea "I dont se"
type textarea "x"
type textarea "I dont see"
type textarea "x"
type textarea "I dont see"
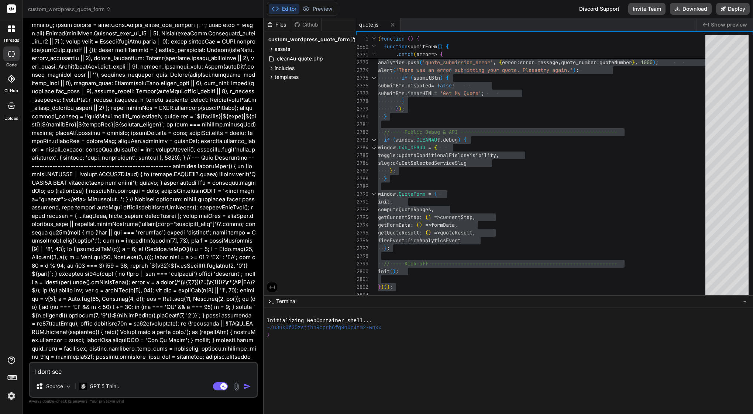
type textarea "x"
paste textarea "T&C"
type textarea "I dont see T&C"
type textarea "x"
type textarea "I dont see T&C"
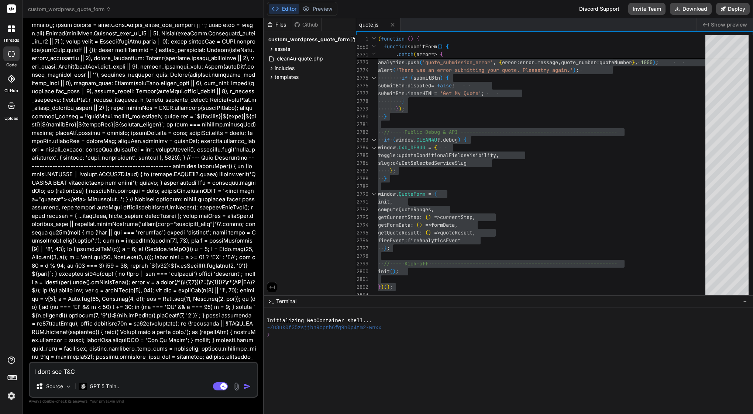
type textarea "x"
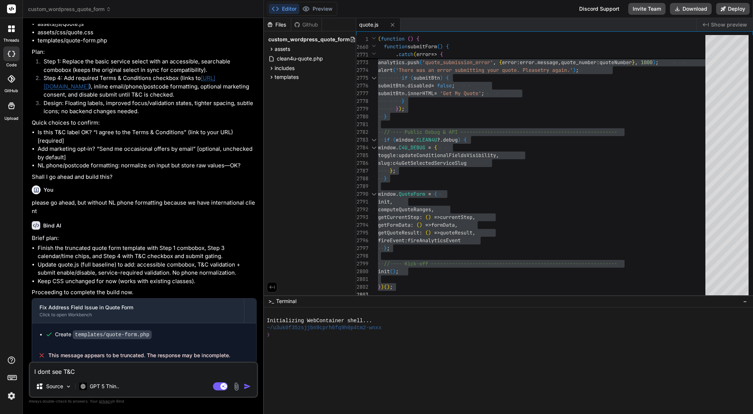
scroll to position [248, 0]
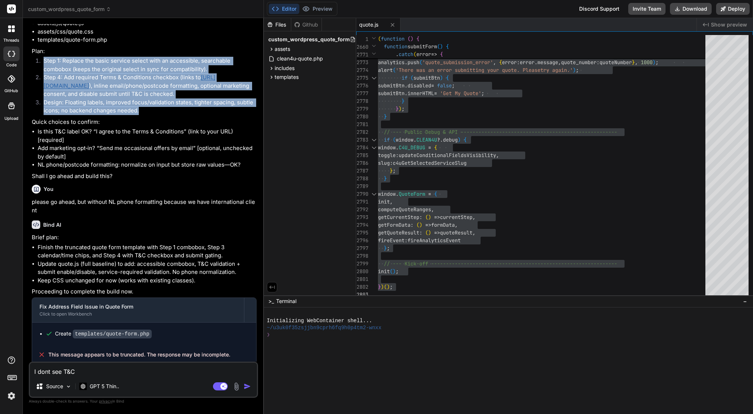
drag, startPoint x: 44, startPoint y: 80, endPoint x: 166, endPoint y: 141, distance: 136.6
click at [166, 115] on ol "Step 1: Replace the basic service select with an accessible, searchable combobo…" at bounding box center [144, 86] width 225 height 58
copy ol "Step 1: Replace the basic service select with an accessible, searchable combobo…"
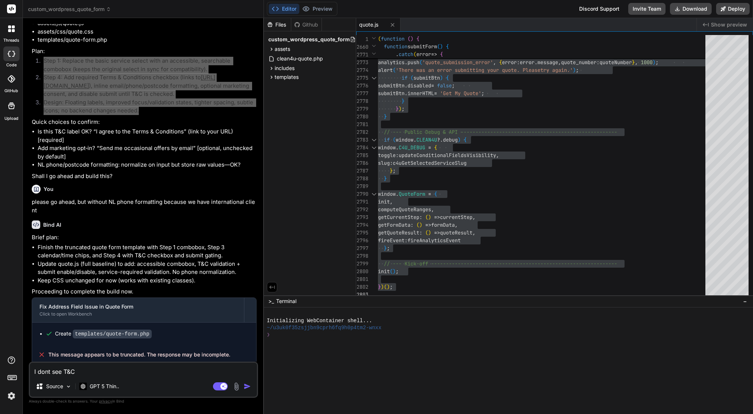
scroll to position [255, 0]
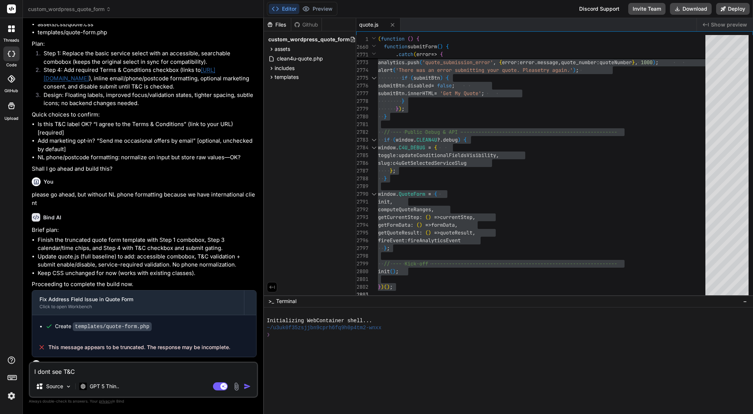
click at [101, 366] on textarea "I dont see T&C" at bounding box center [143, 369] width 227 height 13
click at [100, 372] on textarea "I dont see T&C" at bounding box center [143, 369] width 227 height 13
paste textarea "Step 1: Replace the basic service select with an accessible, searchable combobo…"
type textarea "I dont see T&C Step 1: Replace the basic service select with an accessible, sea…"
type textarea "x"
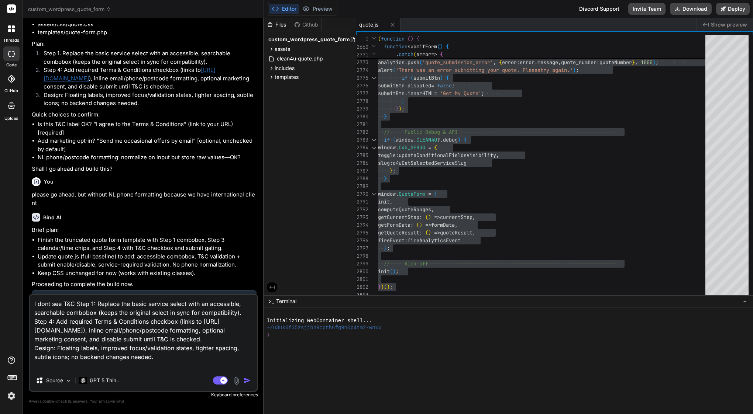
drag, startPoint x: 75, startPoint y: 301, endPoint x: 39, endPoint y: 296, distance: 35.8
click at [39, 296] on textarea "I dont see T&C Step 1: Replace the basic service select with an accessible, sea…" at bounding box center [143, 332] width 227 height 75
type textarea "c Step 1: Replace the basic service select with an accessible, searchable combo…"
type textarea "x"
type textarea "ca Step 1: Replace the basic service select with an accessible, searchable comb…"
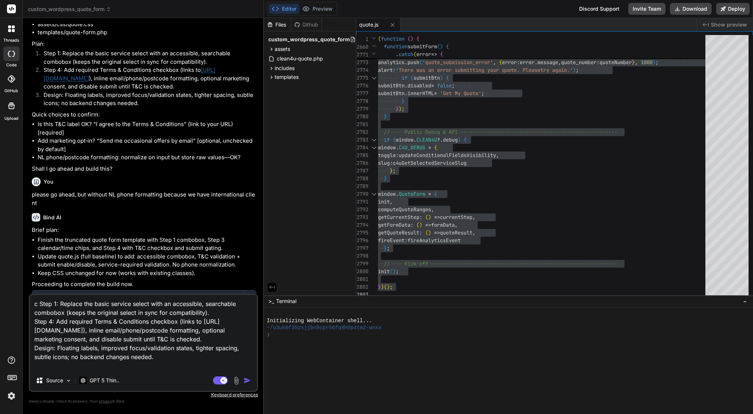
type textarea "x"
type textarea "can Step 1: Replace the basic service select with an accessible, searchable com…"
type textarea "x"
type textarea "can Step 1: Replace the basic service select with an accessible, searchable com…"
type textarea "x"
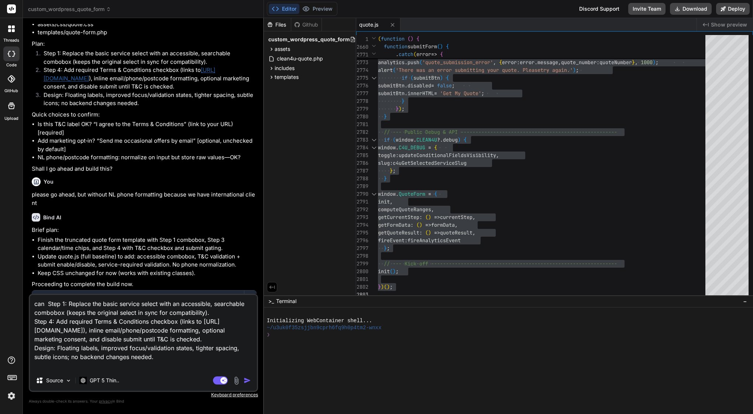
type textarea "can y Step 1: Replace the basic service select with an accessible, searchable c…"
type textarea "x"
type textarea "can yo Step 1: Replace the basic service select with an accessible, searchable …"
type textarea "x"
type textarea "can you Step 1: Replace the basic service select with an accessible, searchable…"
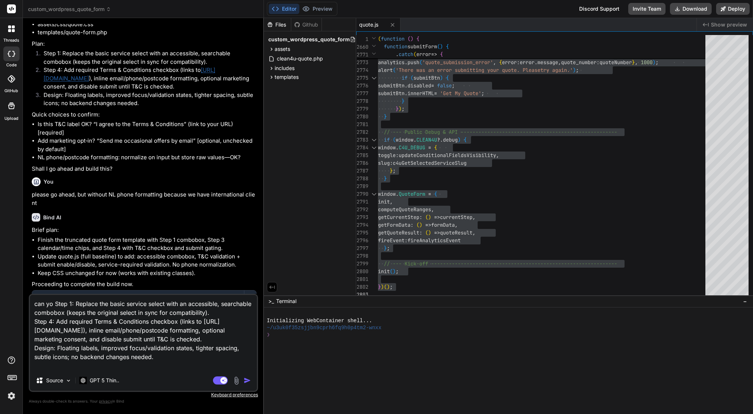
type textarea "x"
type textarea "can you Step 1: Replace the basic service select with an accessible, searchable…"
type textarea "x"
type textarea "can you c Step 1: Replace the basic service select with an accessible, searchab…"
type textarea "x"
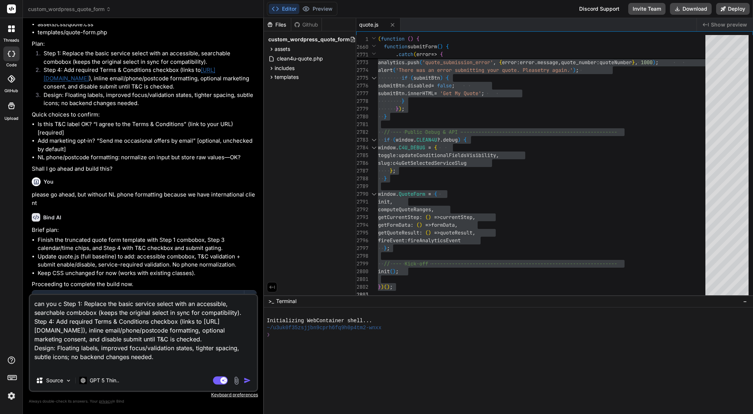
type textarea "can you co Step 1: Replace the basic service select with an accessible, searcha…"
type textarea "x"
type textarea "can you con Step 1: Replace the basic service select with an accessible, search…"
type textarea "x"
type textarea "can you conf Step 1: Replace the basic service select with an accessible, searc…"
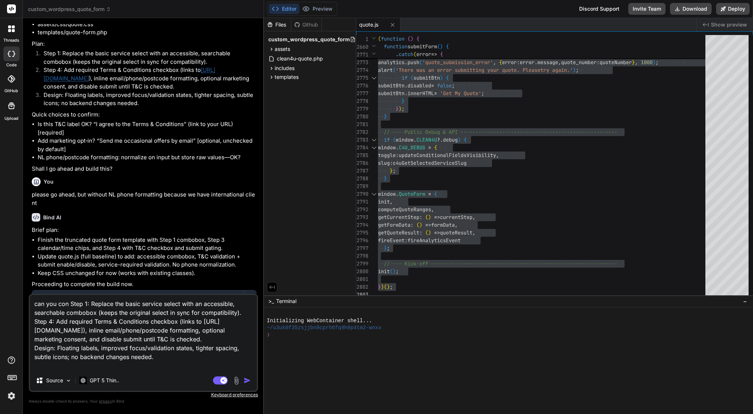
type textarea "x"
type textarea "can you confi Step 1: Replace the basic service select with an accessible, sear…"
type textarea "x"
type textarea "can you confir Step 1: Replace the basic service select with an accessible, sea…"
type textarea "x"
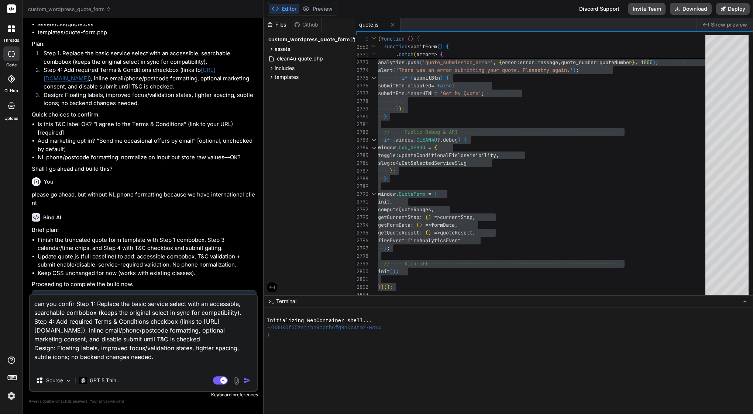
type textarea "can you confirm Step 1: Replace the basic service select with an accessible, se…"
type textarea "x"
type textarea "can you confirm t Step 1: Replace the basic service select with an accessible, …"
type textarea "x"
type textarea "can you confirm th Step 1: Replace the basic service select with an accessible,…"
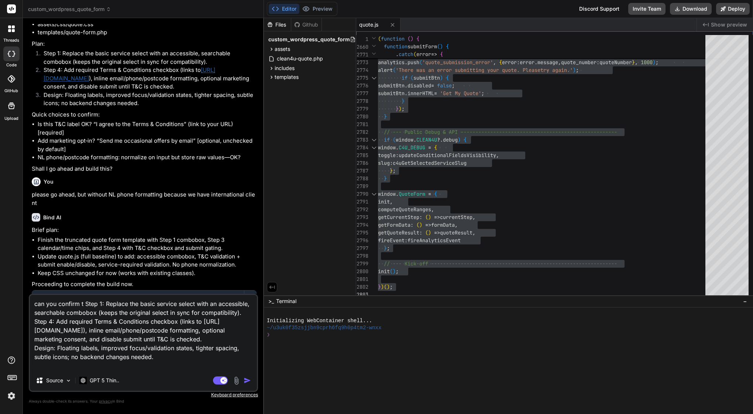
type textarea "x"
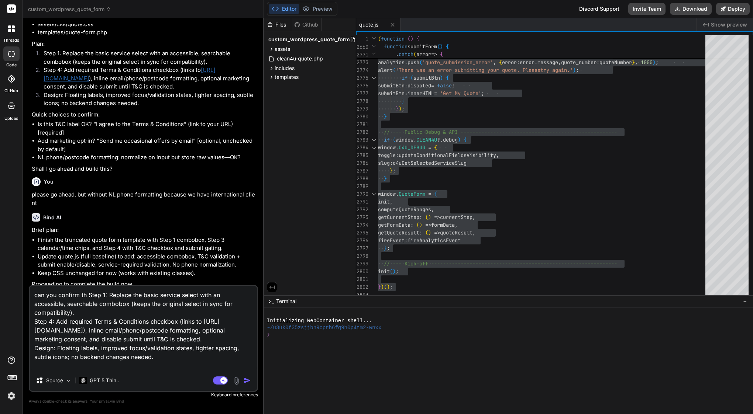
type textarea "can you confirm tha Step 1: Replace the basic service select with an accessible…"
type textarea "x"
type textarea "can you confirm that Step 1: Replace the basic service select with an accessibl…"
type textarea "x"
type textarea "can you confirm that Step 1: Replace the basic service select with an accessibl…"
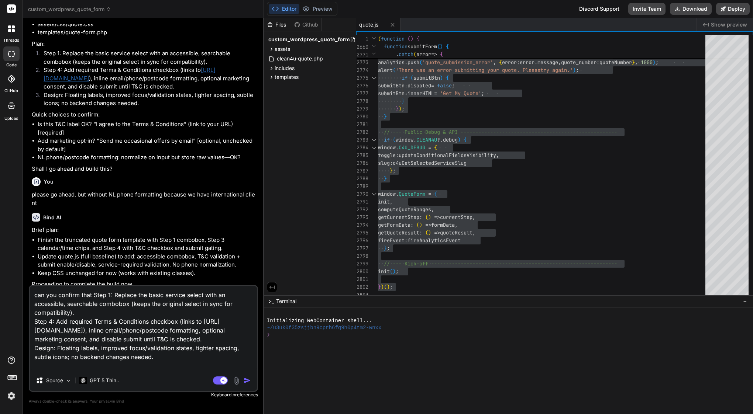
type textarea "x"
type textarea "can you confirm that t Step 1: Replace the basic service select with an accessi…"
type textarea "x"
type textarea "can you confirm that th Step 1: Replace the basic service select with an access…"
type textarea "x"
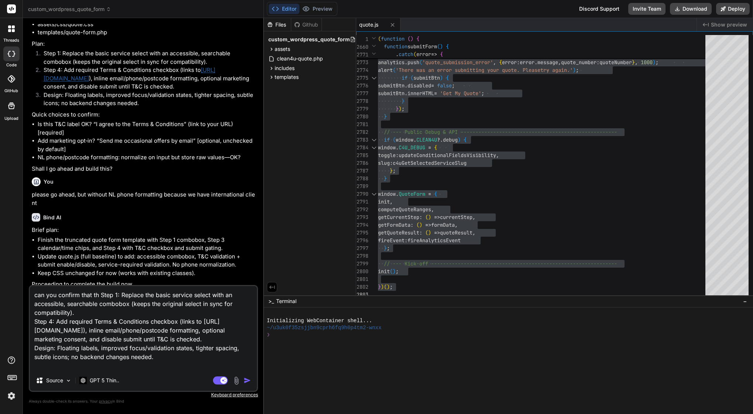
type textarea "can you confirm that thi Step 1: Replace the basic service select with an acces…"
type textarea "x"
type textarea "can you confirm that this Step 1: Replace the basic service select with an acce…"
type textarea "x"
type textarea "can you confirm that this Step 1: Replace the basic service select with an acce…"
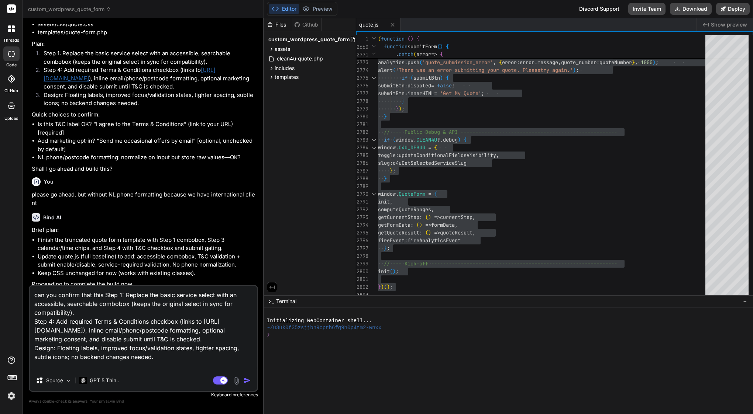
type textarea "x"
type textarea "can you confirm that this i Step 1: Replace the basic service select with an ac…"
type textarea "x"
type textarea "can you confirm that this is Step 1: Replace the basic service select with an a…"
type textarea "x"
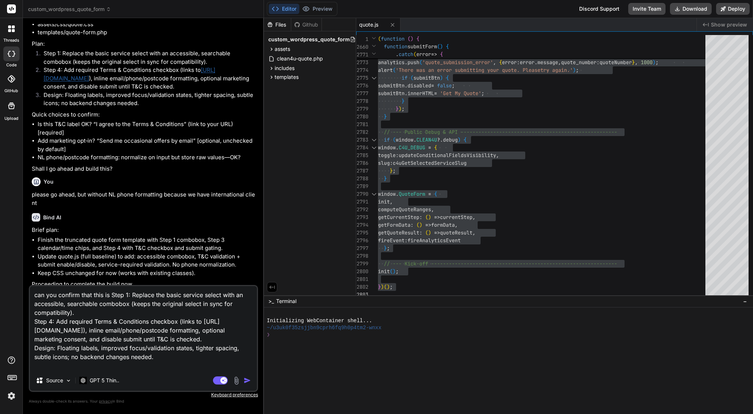
type textarea "can you confirm that this is Step 1: Replace the basic service select with an a…"
type textarea "x"
type textarea "can you confirm that this is d Step 1: Replace the basic service select with an…"
type textarea "x"
type textarea "can you confirm that this is do Step 1: Replace the basic service select with a…"
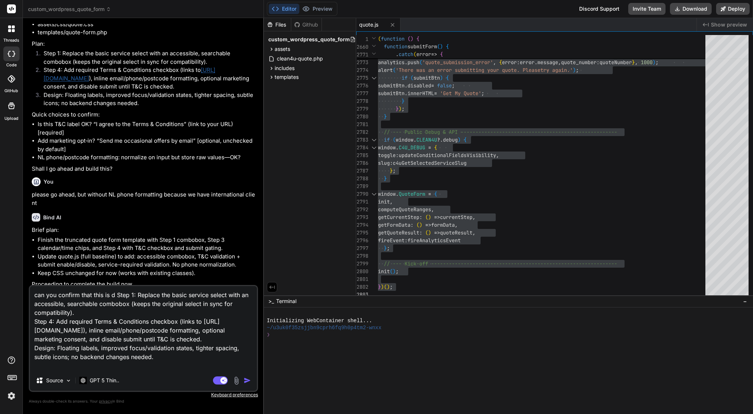
type textarea "x"
type textarea "can you confirm that this is don Step 1: Replace the basic service select with …"
type textarea "x"
type textarea "can you confirm that this is done Step 1: Replace the basic service select with…"
type textarea "x"
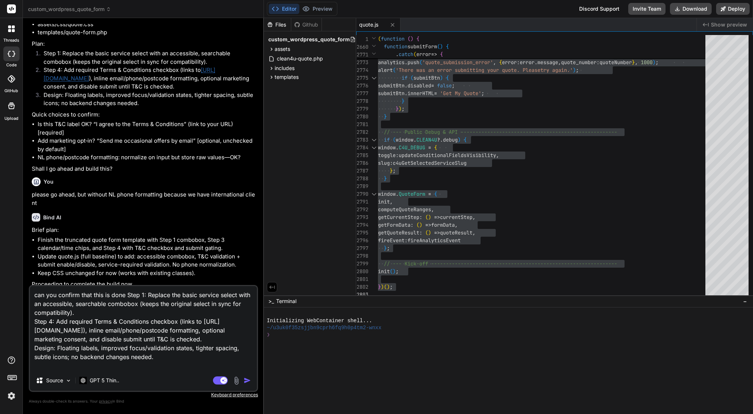
type textarea "can you confirm that this is done Step 1: Replace the basic service select with…"
type textarea "x"
type textarea "can you confirm that this is done - Step 1: Replace the basic service select wi…"
type textarea "x"
type textarea "can you confirm that this is done -- Step 1: Replace the basic service select w…"
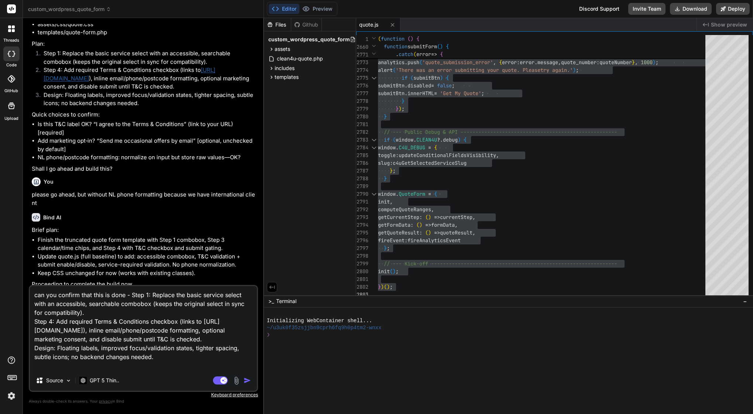
type textarea "x"
type textarea "can you confirm that this is done --- Step 1: Replace the basic service select …"
type textarea "x"
type textarea "can you confirm that this is done ---- Step 1: Replace the basic service select…"
type textarea "x"
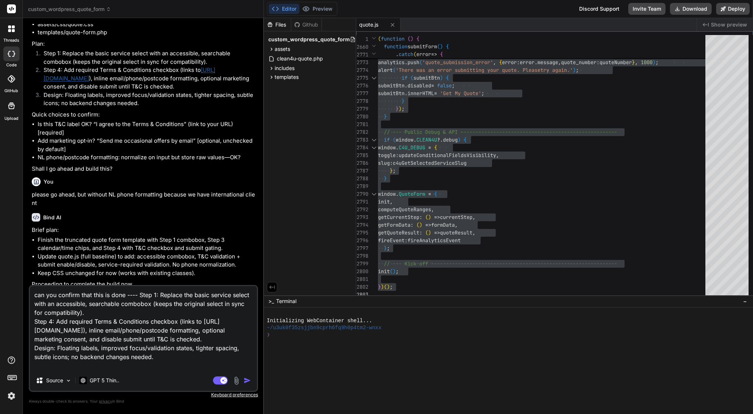
type textarea "can you confirm that this is done ----- Step 1: Replace the basic service selec…"
type textarea "x"
type textarea "can you confirm that this is done ------ Step 1: Replace the basic service sele…"
type textarea "x"
type textarea "can you confirm that this is done ------> Step 1: Replace the basic service sel…"
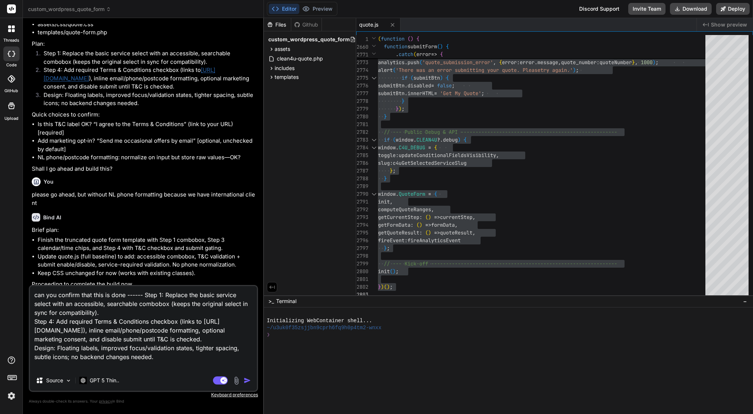
type textarea "x"
type textarea "can you confirm that this is done ------> Step 1: Replace the basic service sel…"
type textarea "x"
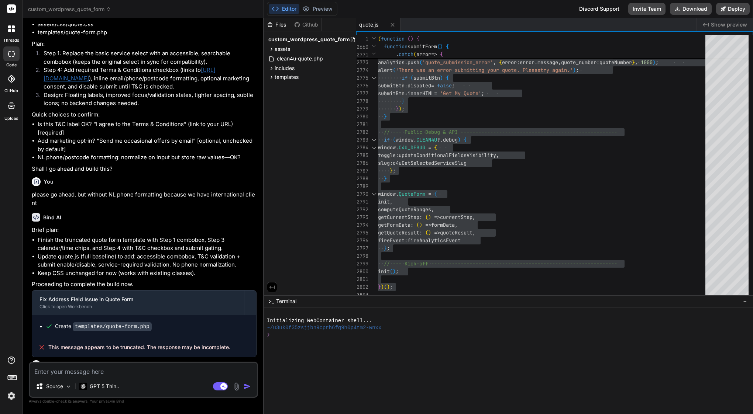
scroll to position [18300, 0]
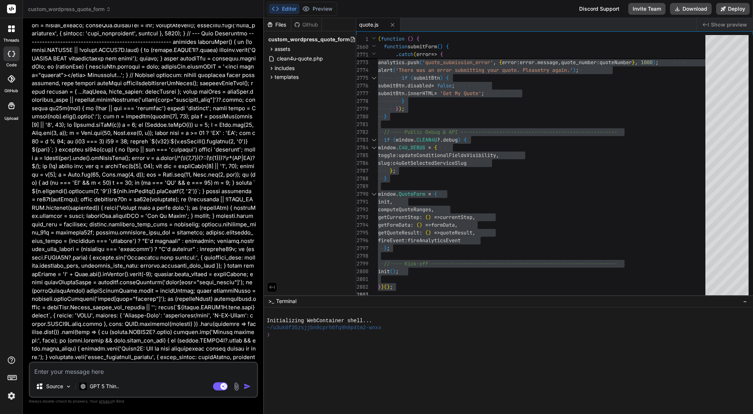
type textarea "x"
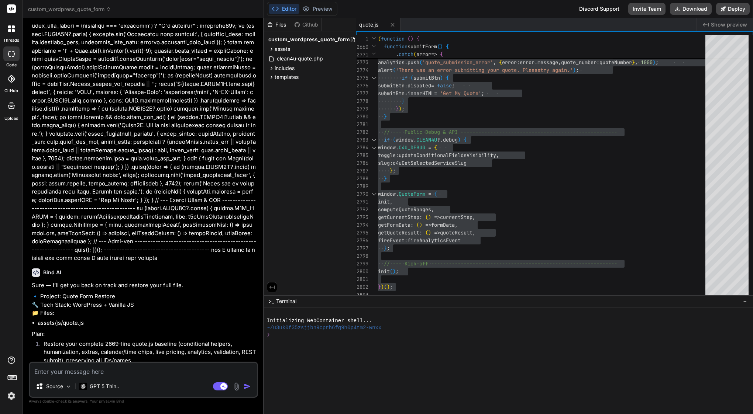
scroll to position [18519, 0]
